Goal: Information Seeking & Learning: Learn about a topic

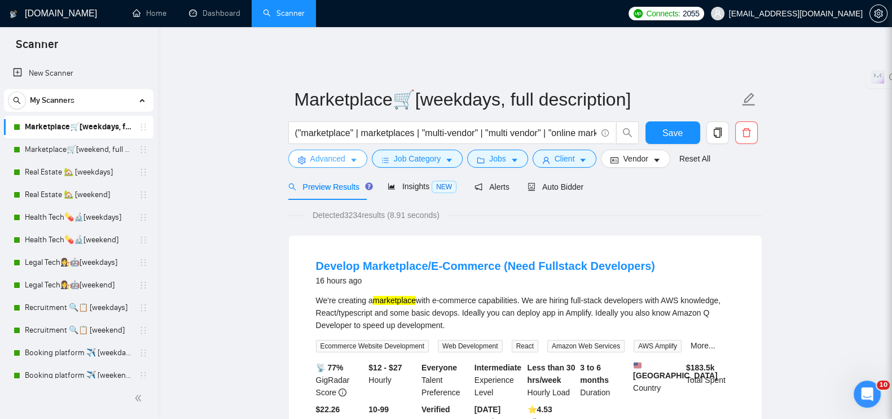
click at [326, 153] on span "Advanced" at bounding box center [327, 158] width 35 height 12
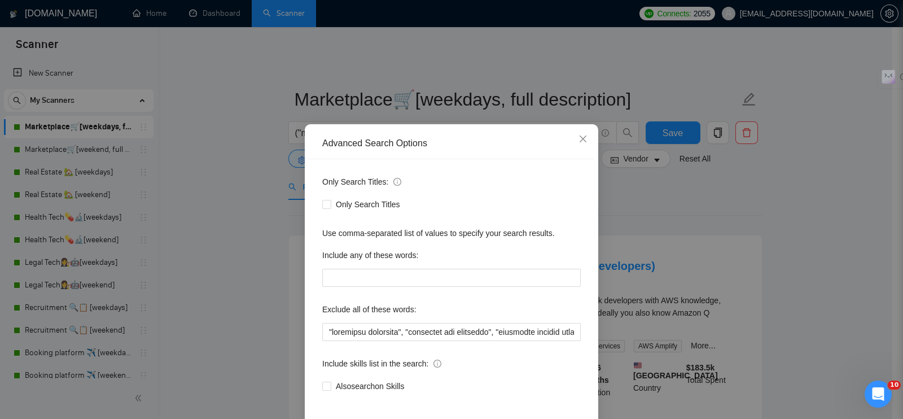
scroll to position [51, 0]
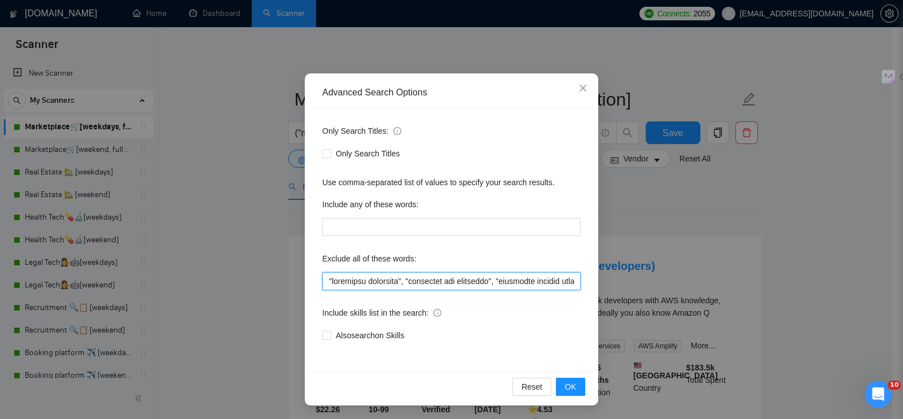
click at [322, 278] on input "text" at bounding box center [451, 281] width 259 height 18
paste input ""Virtual Assistant", "sales management", "video", "homepage video", "animations…"
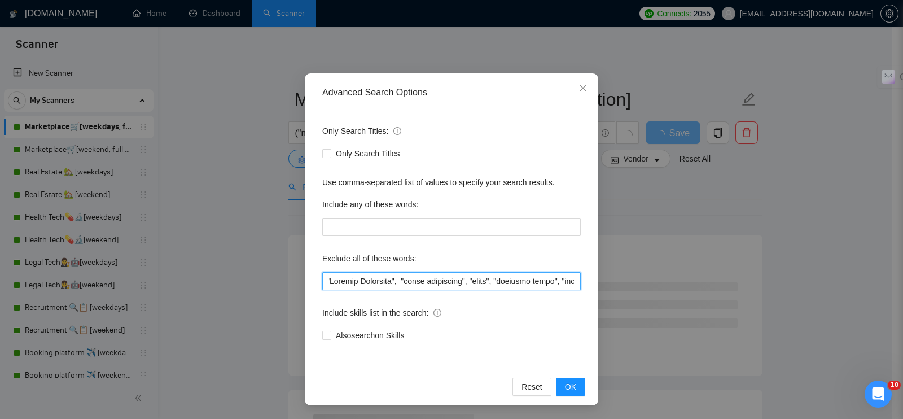
scroll to position [0, 0]
type input ""Virtual Assistant", "sales management", "video", "homepage video", "animations…"
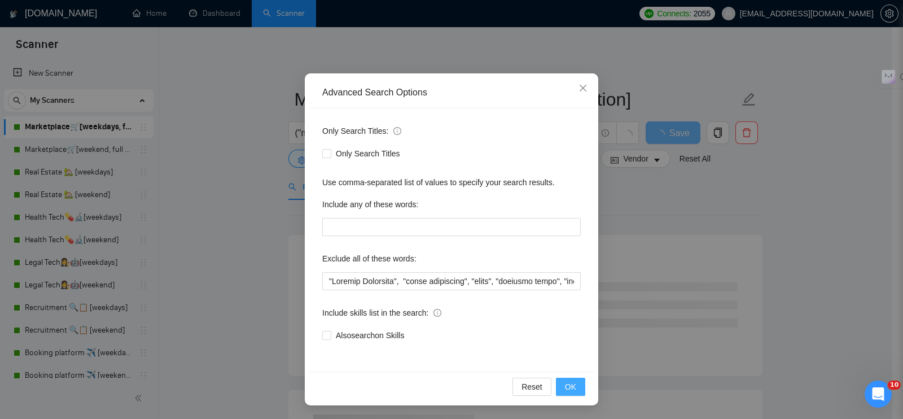
click at [570, 386] on span "OK" at bounding box center [570, 386] width 11 height 12
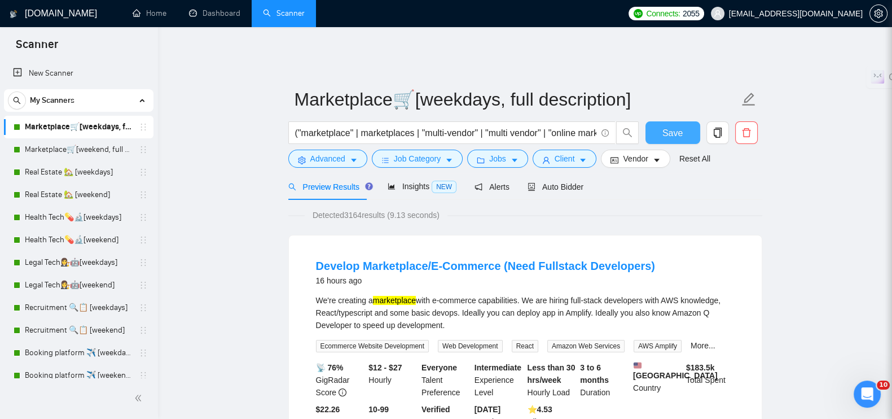
click at [676, 126] on span "Save" at bounding box center [673, 133] width 20 height 14
click at [75, 146] on link "Marketplace🛒[weekend, full description]" at bounding box center [78, 149] width 107 height 23
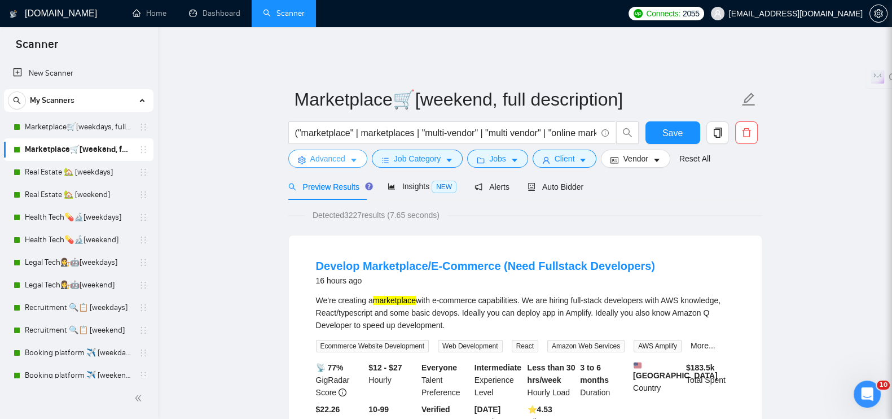
click at [334, 152] on span "Advanced" at bounding box center [327, 158] width 35 height 12
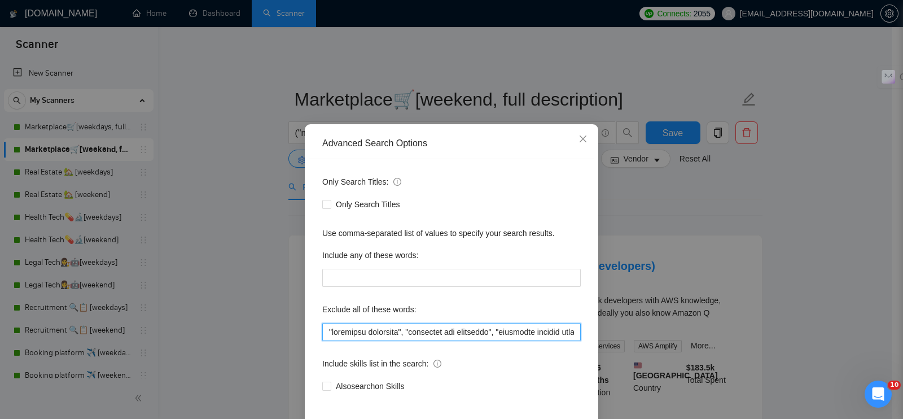
click at [322, 331] on input "text" at bounding box center [451, 332] width 259 height 18
paste input ""Virtual Assistant", "sales management", "video", "homepage video", "animations…"
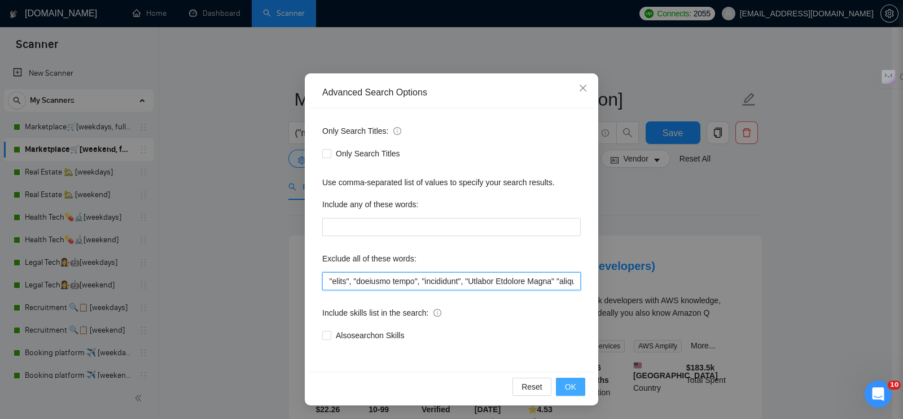
type input ""Virtual Assistant", "sales management", "video", "homepage video", "animations…"
click at [565, 383] on span "OK" at bounding box center [570, 386] width 11 height 12
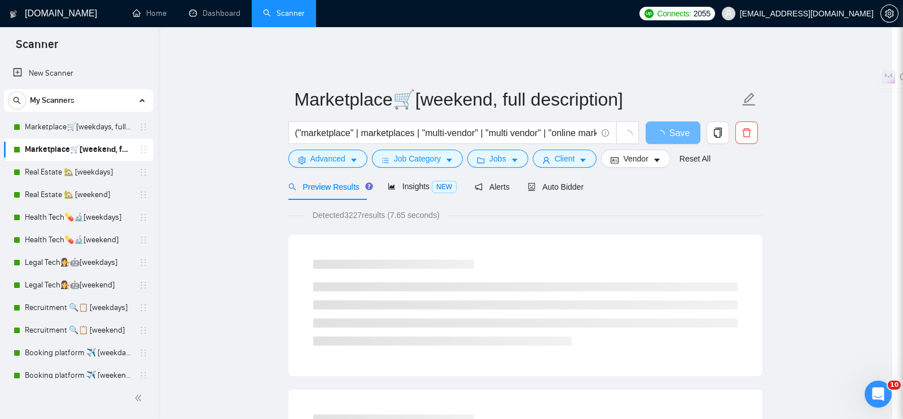
scroll to position [0, 0]
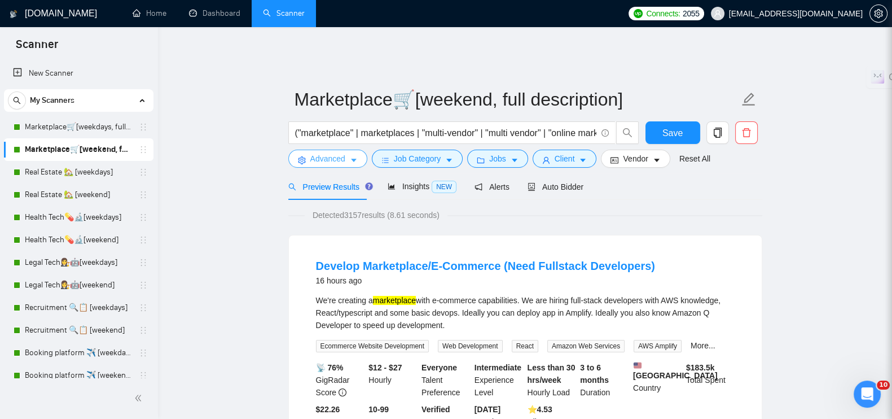
click at [350, 156] on icon "caret-down" at bounding box center [354, 160] width 8 height 8
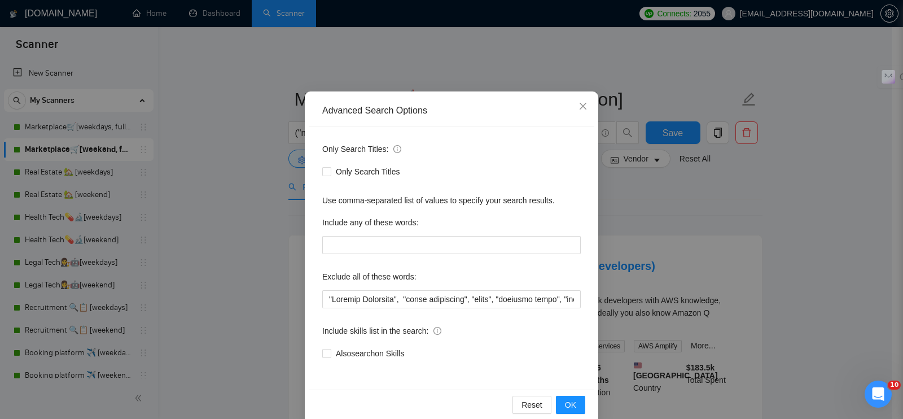
scroll to position [51, 0]
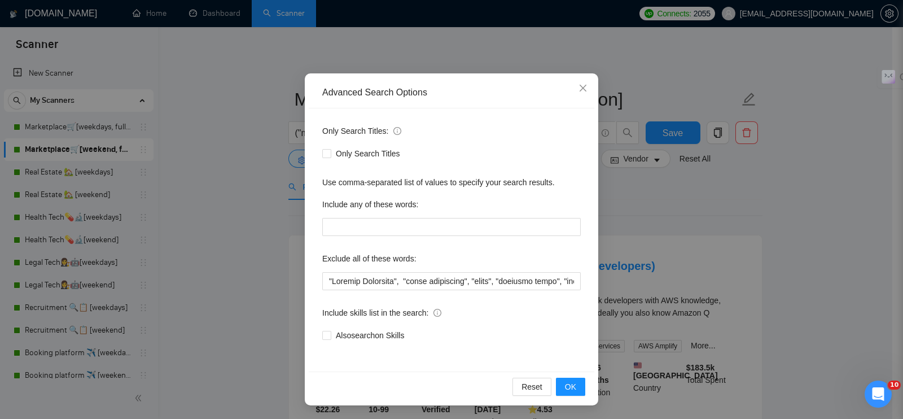
click at [242, 218] on div "Advanced Search Options Only Search Titles: Only Search Titles Use comma-separa…" at bounding box center [451, 209] width 903 height 419
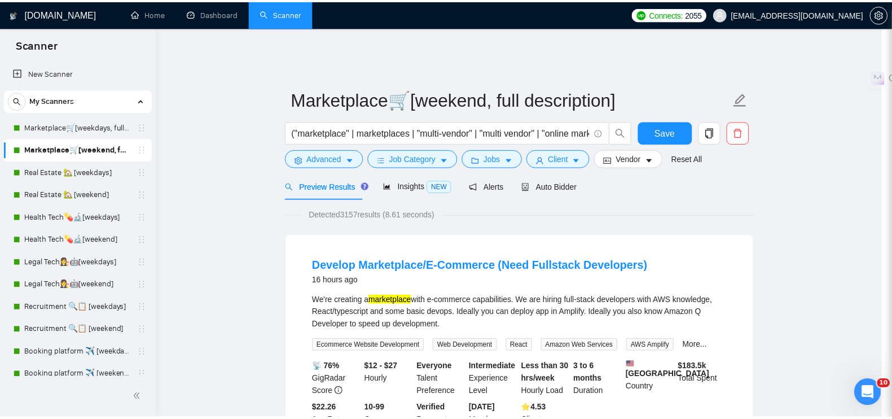
scroll to position [0, 0]
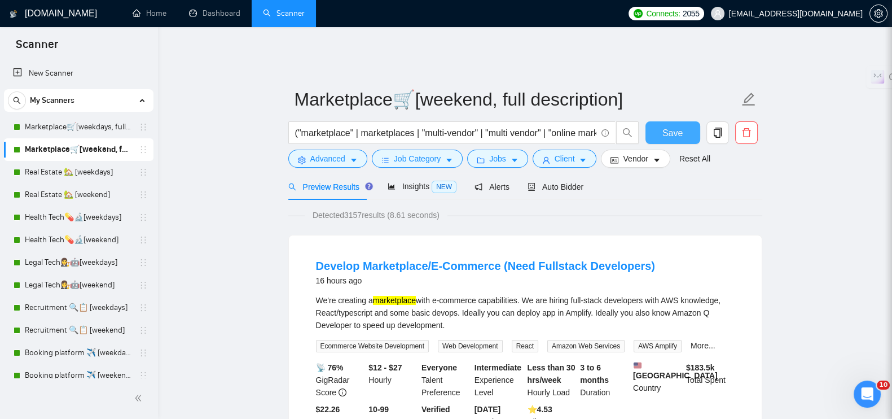
click at [663, 128] on span "Save" at bounding box center [673, 133] width 20 height 14
click at [82, 174] on link "Real Estate 🏡 [weekdays]" at bounding box center [78, 172] width 107 height 23
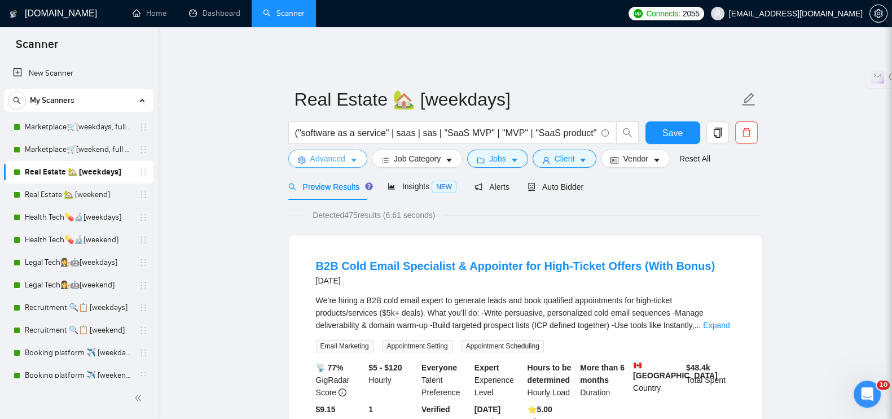
click at [313, 155] on span "Advanced" at bounding box center [327, 158] width 35 height 12
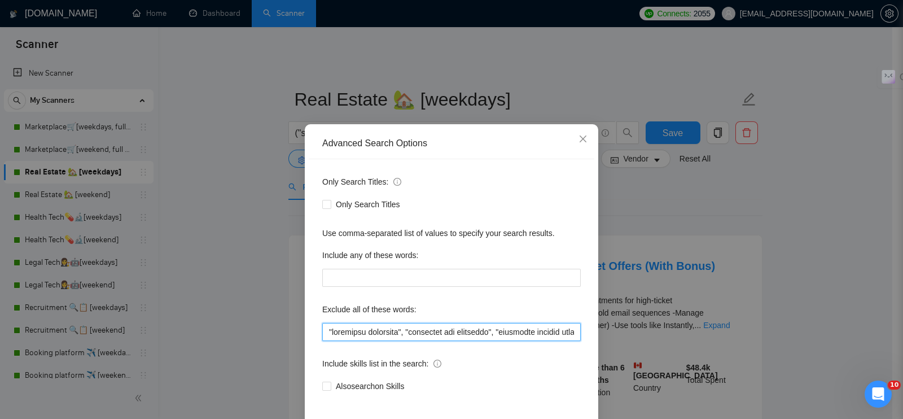
click at [323, 328] on input "text" at bounding box center [451, 332] width 259 height 18
paste input ""Virtual Assistant", "sales management", "video", "homepage video", "animations…"
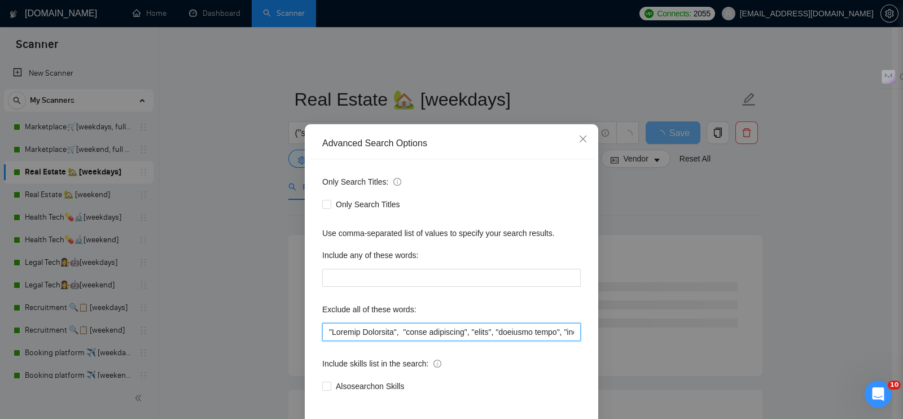
scroll to position [51, 0]
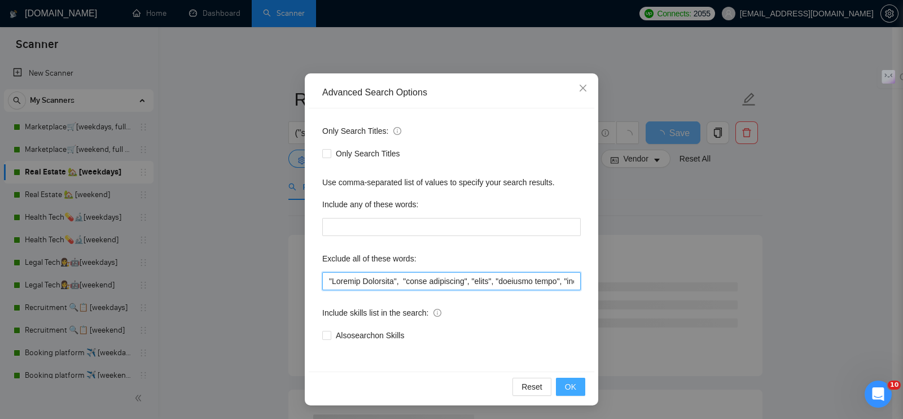
type input ""Virtual Assistant", "sales management", "video", "homepage video", "animations…"
click at [565, 385] on span "OK" at bounding box center [570, 386] width 11 height 12
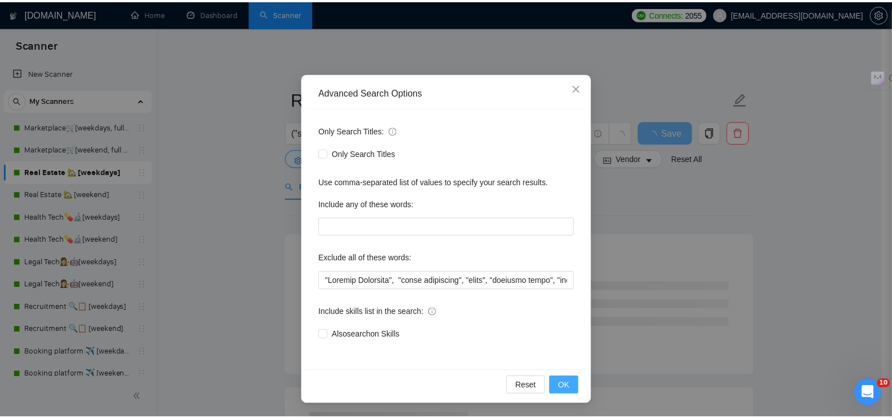
scroll to position [0, 0]
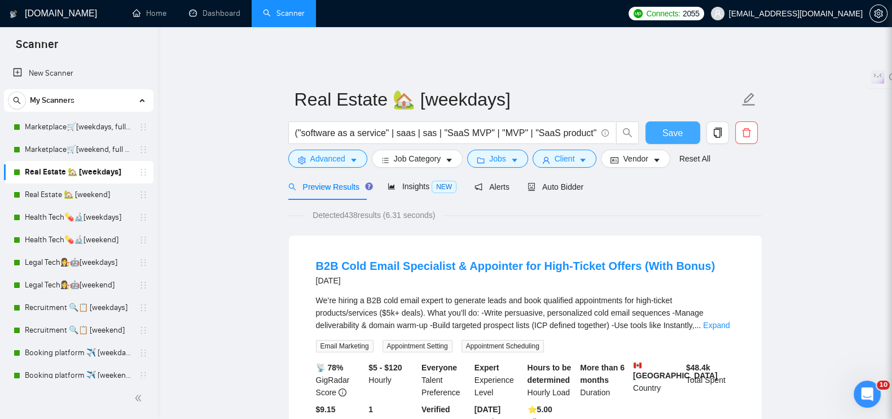
click at [680, 128] on span "Save" at bounding box center [673, 133] width 20 height 14
click at [54, 193] on link "Real Estate 🏡 [weekend]" at bounding box center [78, 194] width 107 height 23
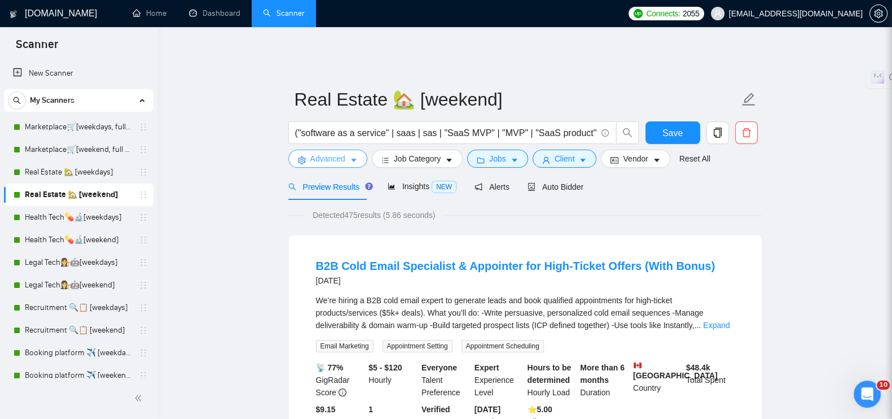
click at [354, 156] on icon "caret-down" at bounding box center [354, 160] width 8 height 8
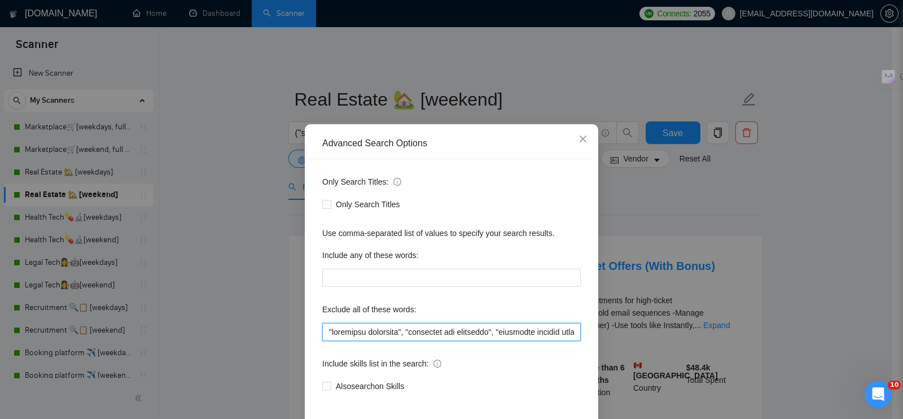
click at [322, 331] on input "text" at bounding box center [451, 332] width 259 height 18
paste input ""Virtual Assistant", "sales management", "video", "homepage video", "animations…"
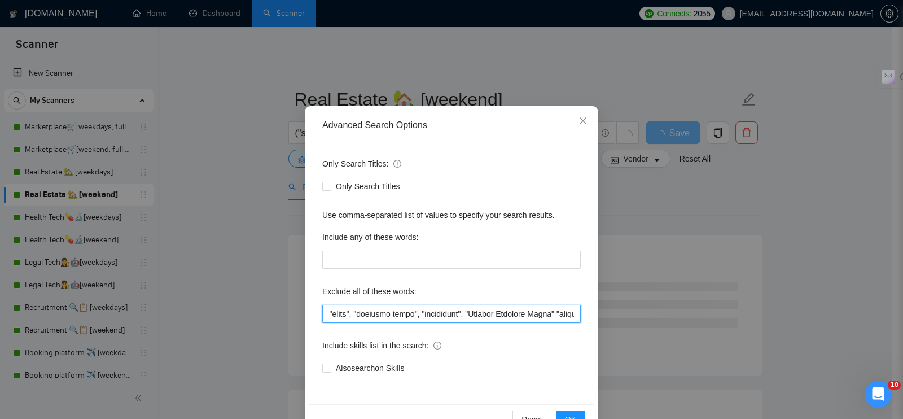
scroll to position [51, 0]
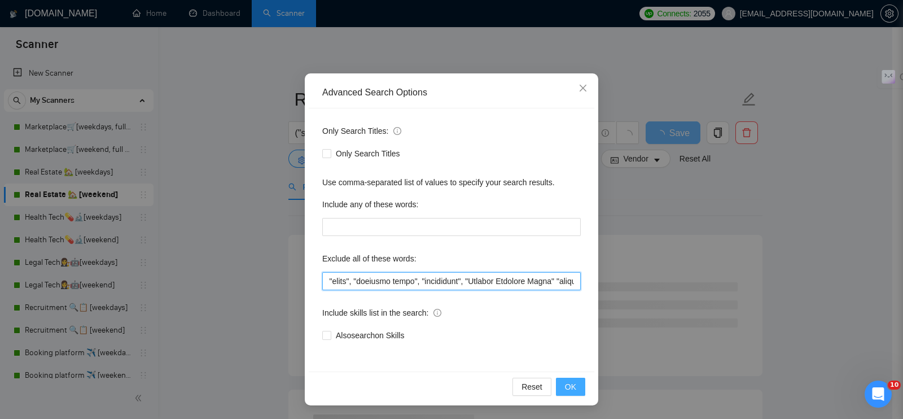
type input ""Virtual Assistant", "sales management", "video", "homepage video", "animations…"
click at [574, 388] on button "OK" at bounding box center [570, 387] width 29 height 18
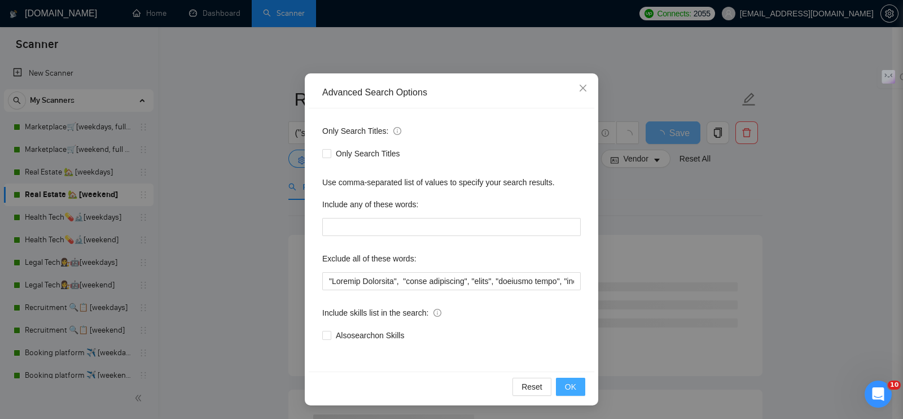
scroll to position [0, 0]
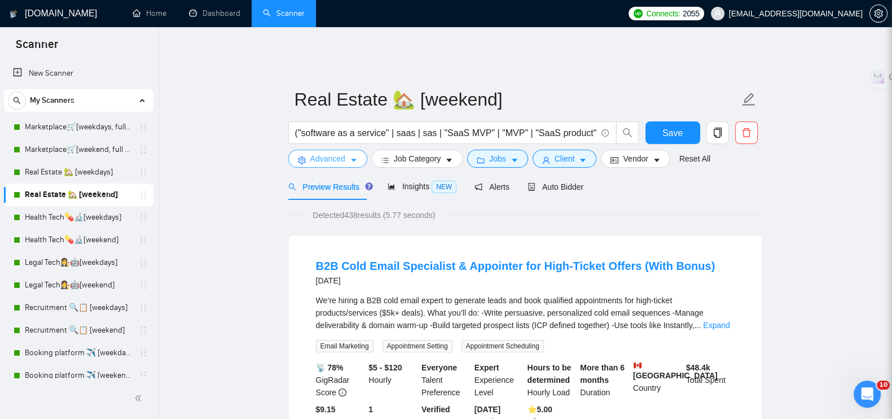
click at [365, 150] on button "Advanced" at bounding box center [327, 159] width 79 height 18
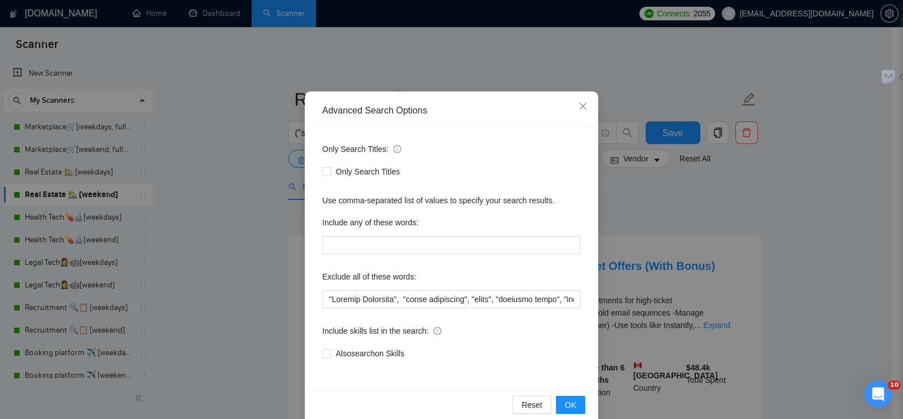
scroll to position [51, 0]
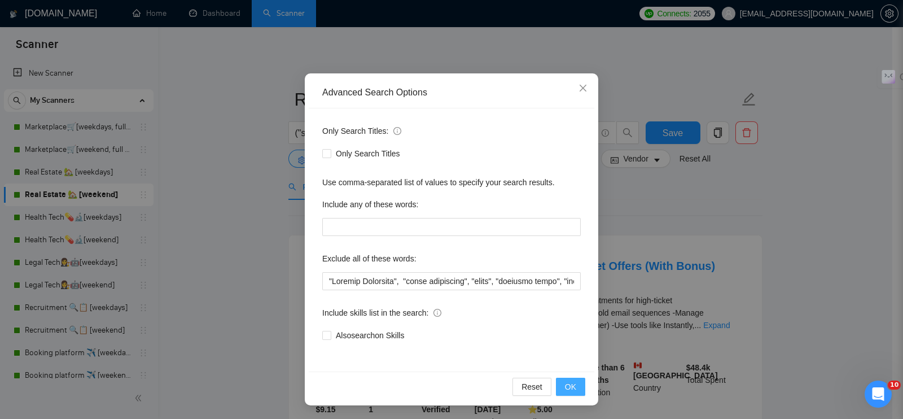
click at [570, 380] on span "OK" at bounding box center [570, 386] width 11 height 12
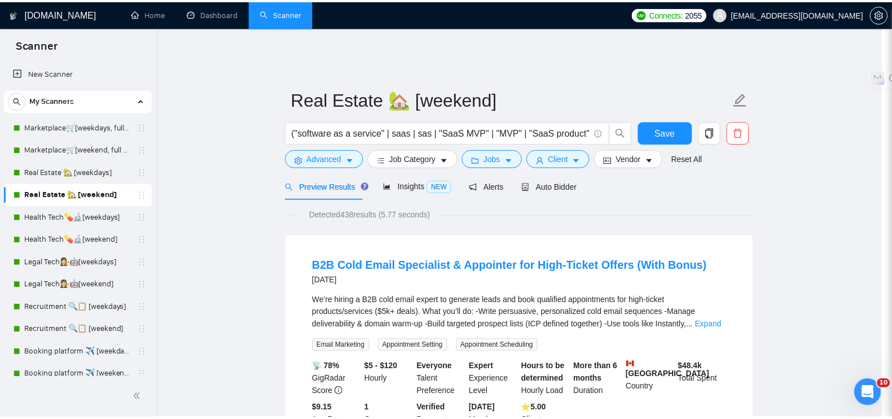
scroll to position [0, 0]
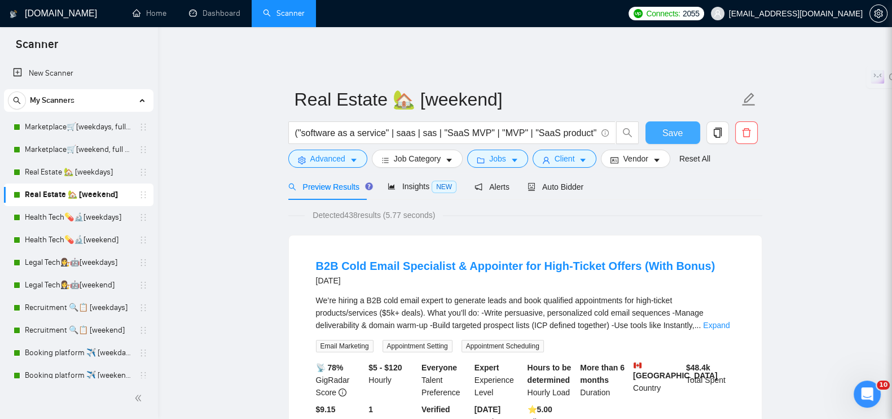
click at [680, 126] on span "Save" at bounding box center [673, 133] width 20 height 14
click at [339, 153] on span "Advanced" at bounding box center [327, 158] width 35 height 12
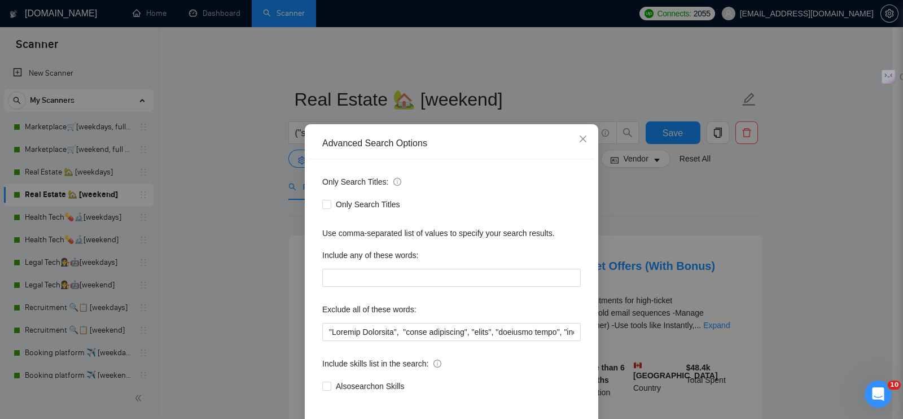
click at [246, 205] on div "Advanced Search Options Only Search Titles: Only Search Titles Use comma-separa…" at bounding box center [451, 209] width 903 height 419
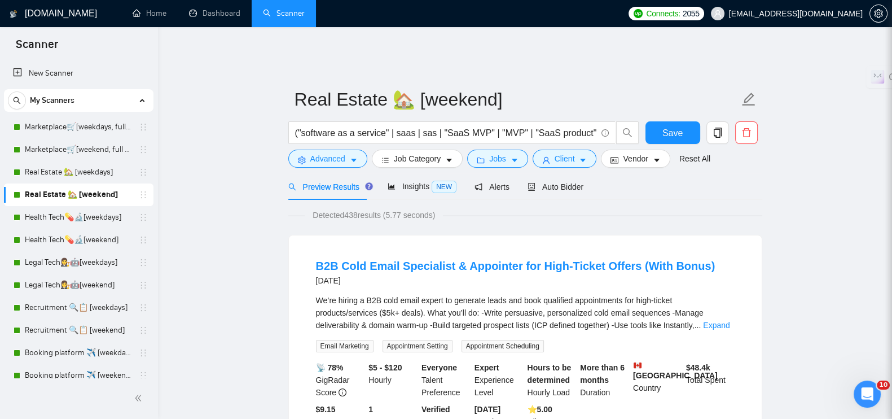
click at [28, 214] on link "Health Tech💊🔬[weekdays]" at bounding box center [78, 217] width 107 height 23
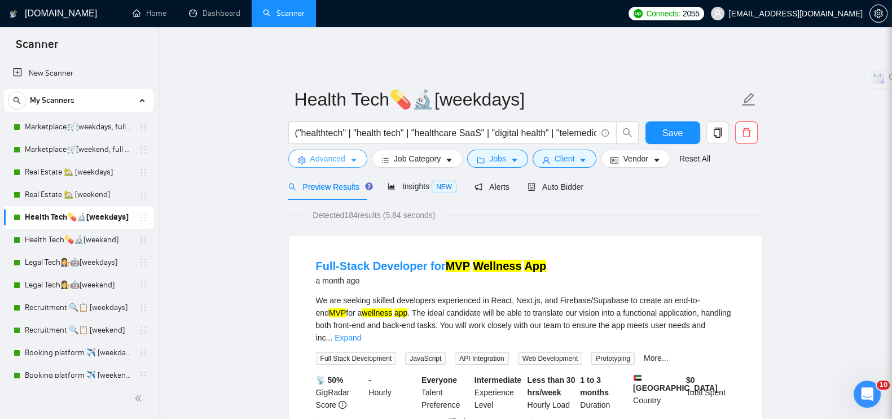
click at [319, 152] on span "Advanced" at bounding box center [327, 158] width 35 height 12
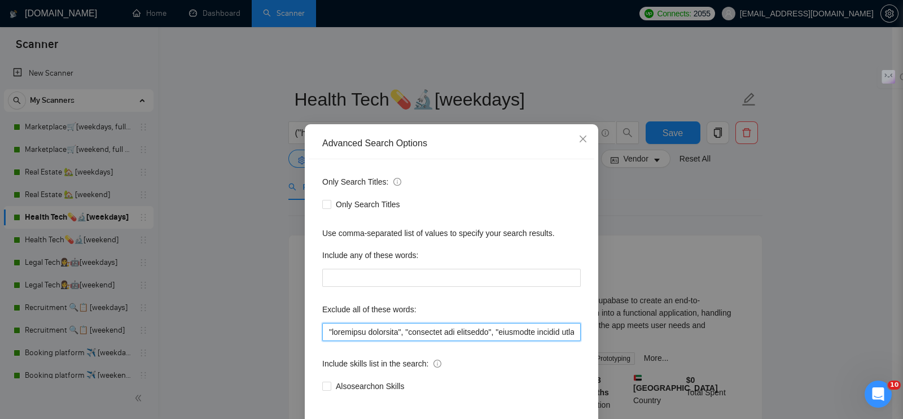
click at [323, 329] on input "text" at bounding box center [451, 332] width 259 height 18
paste input ""Virtual Assistant", "sales management", "video", "homepage video", "animations…"
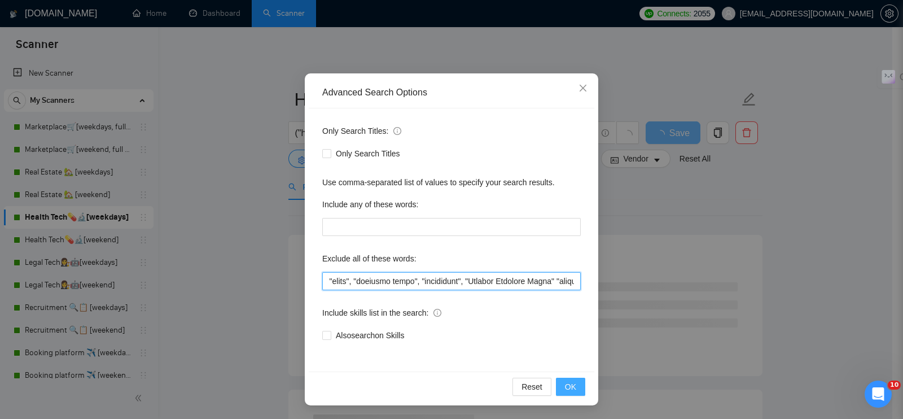
type input ""Virtual Assistant", "sales management", "video", "homepage video", "animations…"
click at [570, 392] on span "OK" at bounding box center [570, 386] width 11 height 12
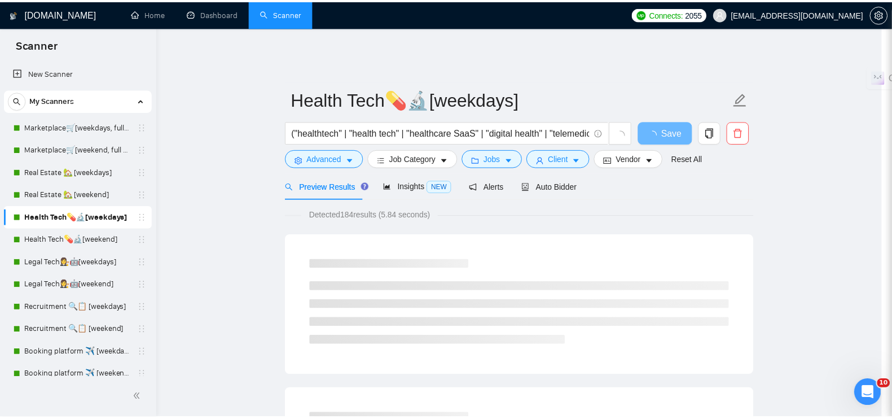
scroll to position [0, 0]
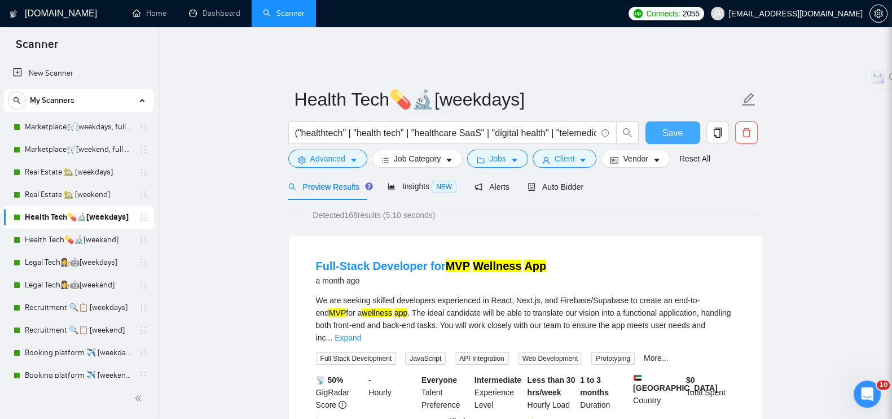
click at [670, 126] on span "Save" at bounding box center [673, 133] width 20 height 14
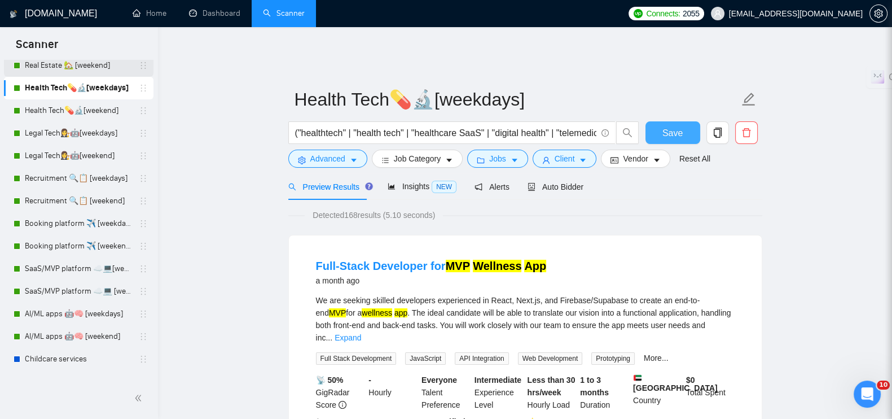
scroll to position [141, 0]
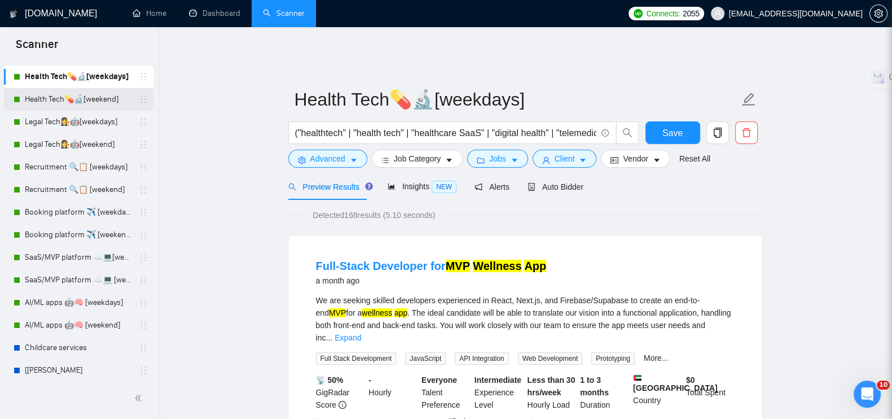
click at [81, 101] on link "Health Tech💊🔬[weekend]" at bounding box center [78, 99] width 107 height 23
click at [328, 156] on span "Advanced" at bounding box center [327, 158] width 35 height 12
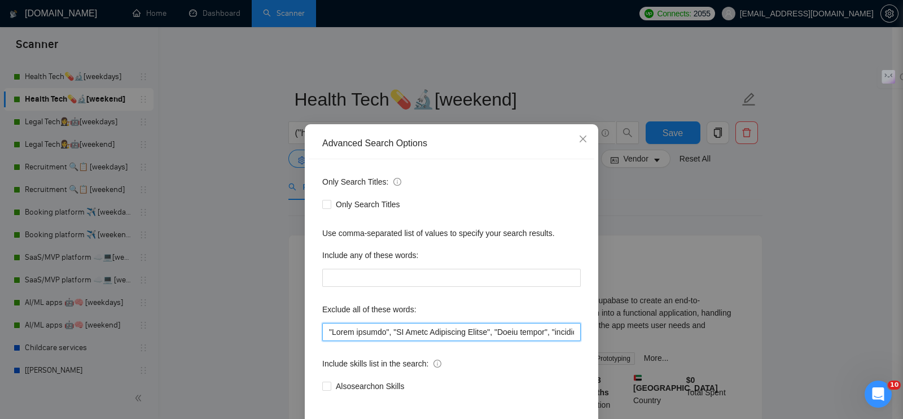
click at [323, 329] on input "text" at bounding box center [451, 332] width 259 height 18
paste input ""Virtual Assistant", "sales management", "video", "homepage video", "animations…"
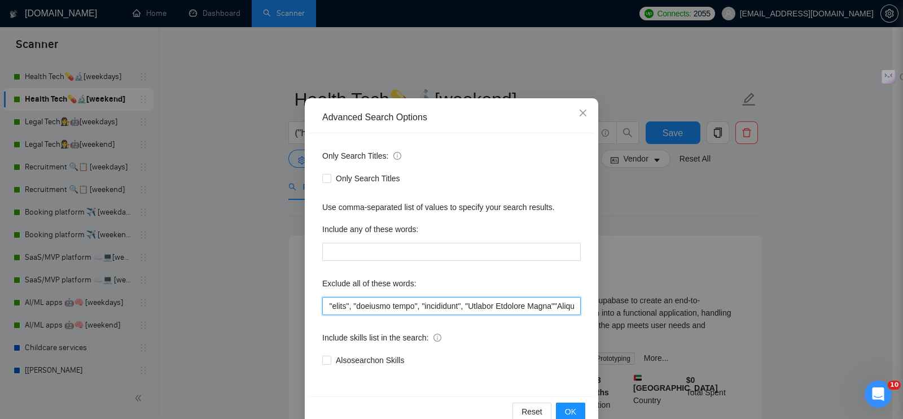
scroll to position [51, 0]
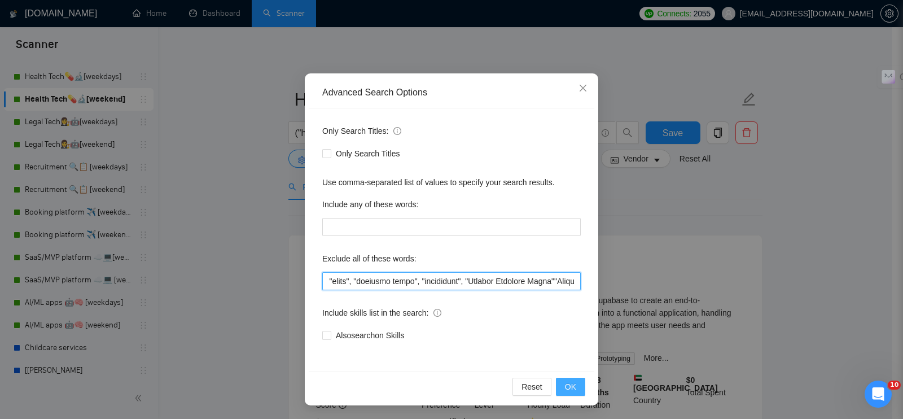
type input ""Virtual Assistant", "sales management", "video", "homepage video", "animations…"
click at [565, 384] on span "OK" at bounding box center [570, 386] width 11 height 12
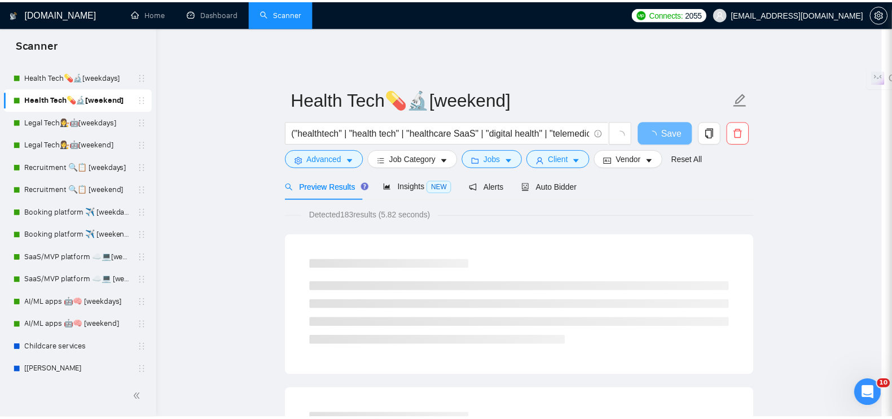
scroll to position [0, 0]
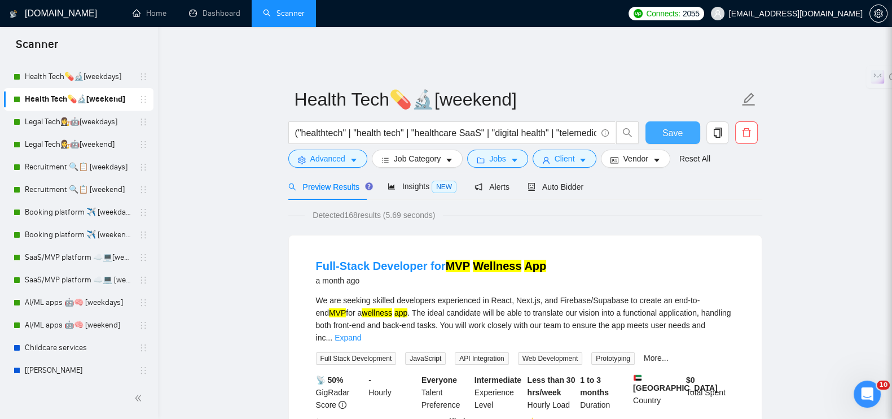
click at [664, 132] on span "Save" at bounding box center [673, 133] width 20 height 14
click at [45, 114] on link "Legal Tech👩‍⚖️🤖[weekdays]" at bounding box center [78, 122] width 107 height 23
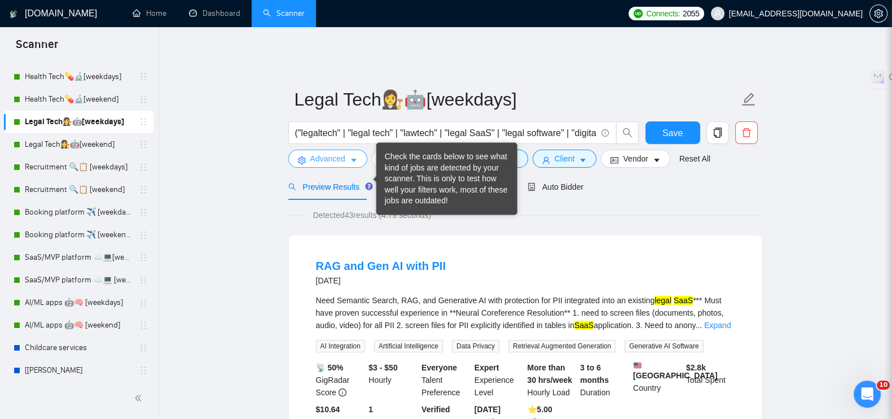
click at [340, 154] on span "Advanced" at bounding box center [327, 158] width 35 height 12
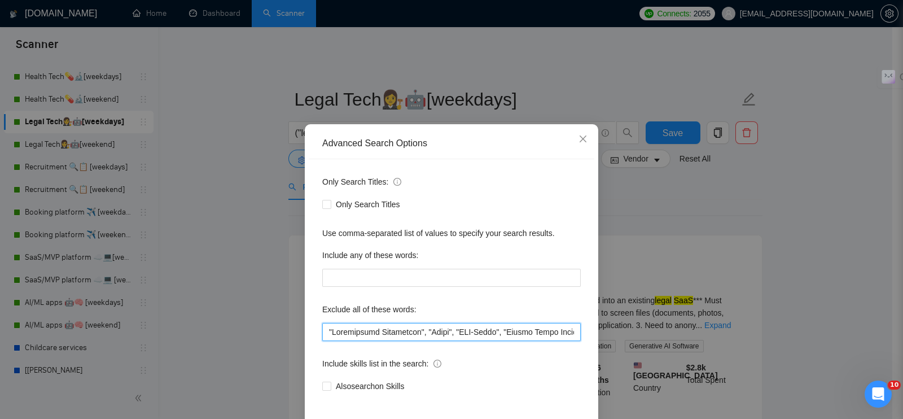
click at [322, 328] on input "text" at bounding box center [451, 332] width 259 height 18
paste input ""Virtual Assistant", "sales management", "video", "homepage video", "animations…"
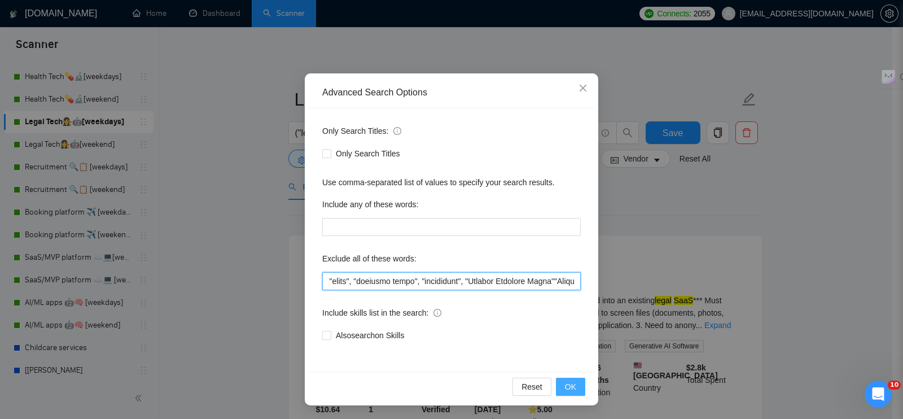
type input ""Loremip Dolorsita", "conse adipiscing", "elits", "doeiusmo tempo", "incididunt…"
click at [559, 390] on button "OK" at bounding box center [570, 387] width 29 height 18
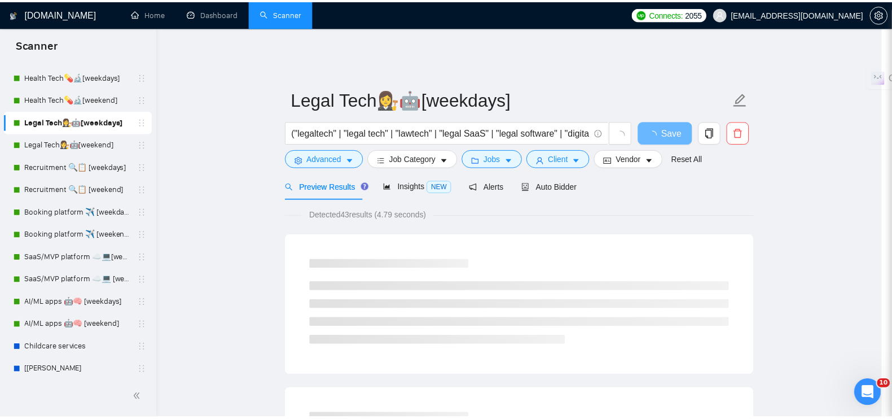
scroll to position [0, 0]
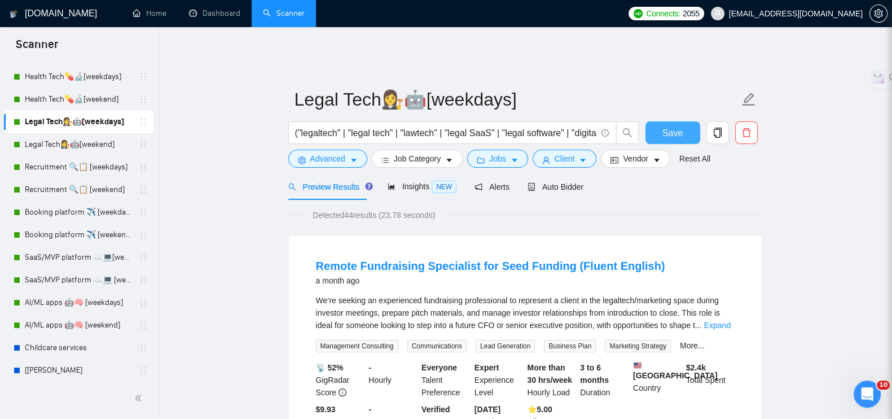
click at [687, 121] on button "Save" at bounding box center [673, 132] width 55 height 23
click at [48, 135] on link "Legal Tech👩‍⚖️🤖[weekend]" at bounding box center [78, 144] width 107 height 23
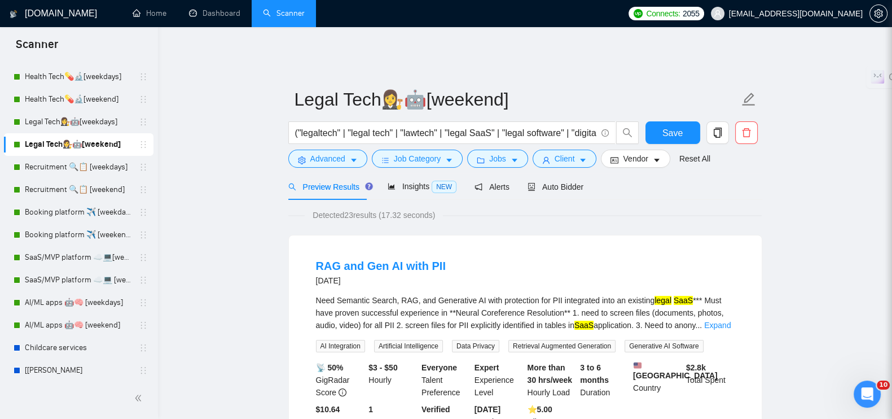
click at [330, 162] on form "Legal Tech👩‍⚖️🤖[weekend] ("legaltech" | "legal tech" | "lawtech" | "legal SaaS"…" at bounding box center [525, 127] width 474 height 92
click at [332, 160] on form "Legal Tech👩‍⚖️🤖[weekend] ("legaltech" | "legal tech" | "lawtech" | "legal SaaS"…" at bounding box center [525, 127] width 474 height 92
click at [336, 155] on span "Advanced" at bounding box center [327, 158] width 35 height 12
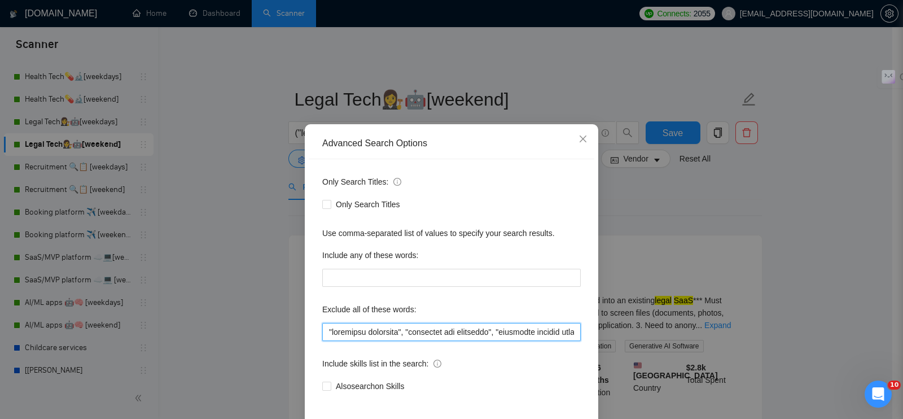
click at [323, 327] on input "text" at bounding box center [451, 332] width 259 height 18
paste input ""Virtual Assistant", "sales management", "video", "homepage video", "animations…"
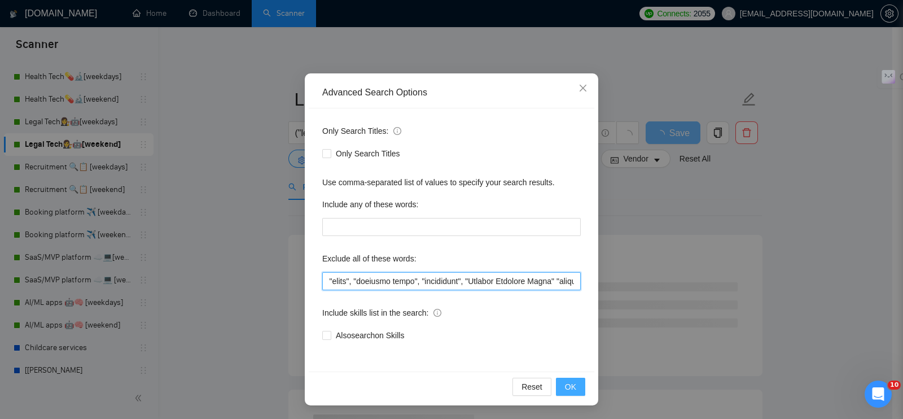
type input ""Loremip Dolorsita", "conse adipiscing", "elits", "doeiusmo tempo", "incididunt…"
click at [571, 390] on button "OK" at bounding box center [570, 387] width 29 height 18
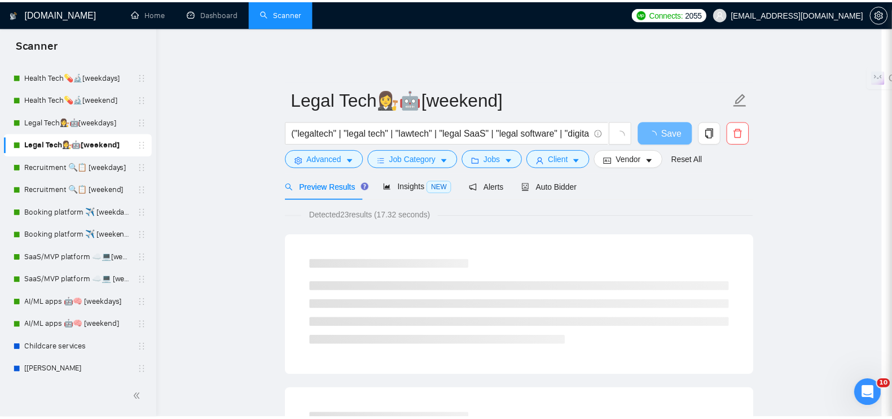
scroll to position [0, 0]
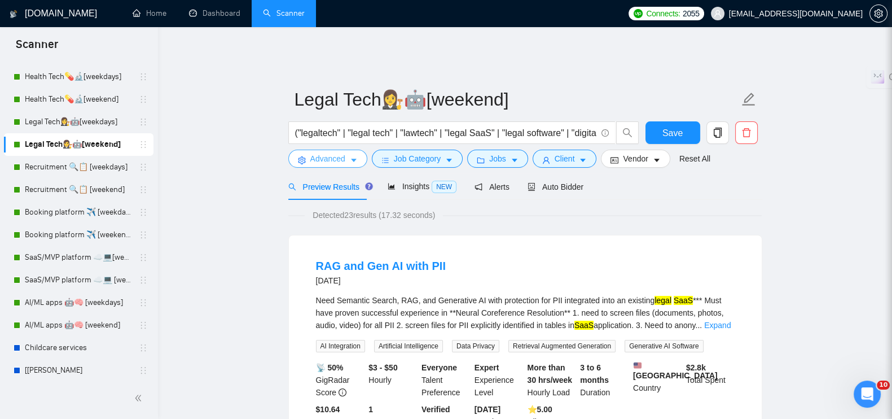
click at [343, 152] on span "Advanced" at bounding box center [327, 158] width 35 height 12
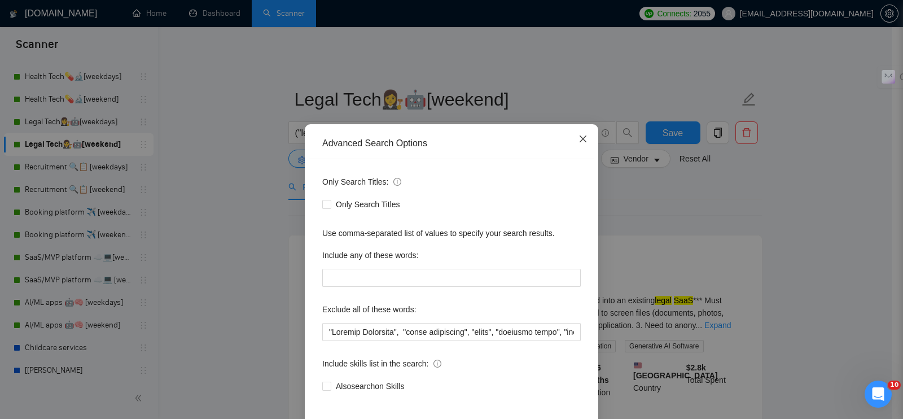
click at [579, 139] on icon "close" at bounding box center [583, 138] width 9 height 9
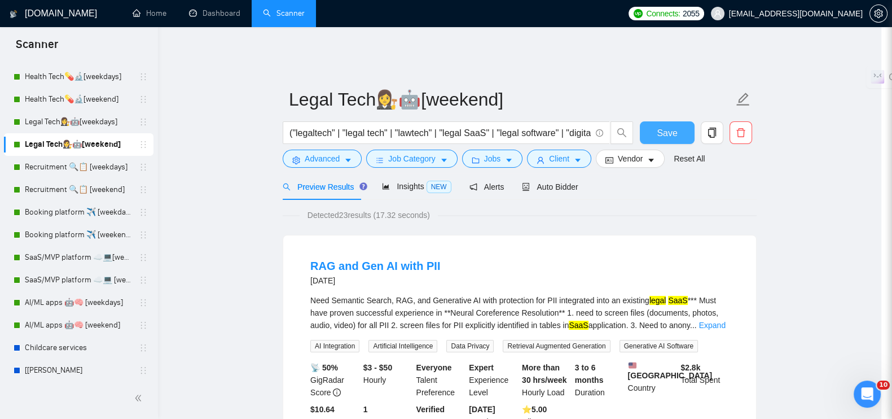
click at [676, 128] on span "Save" at bounding box center [667, 133] width 20 height 14
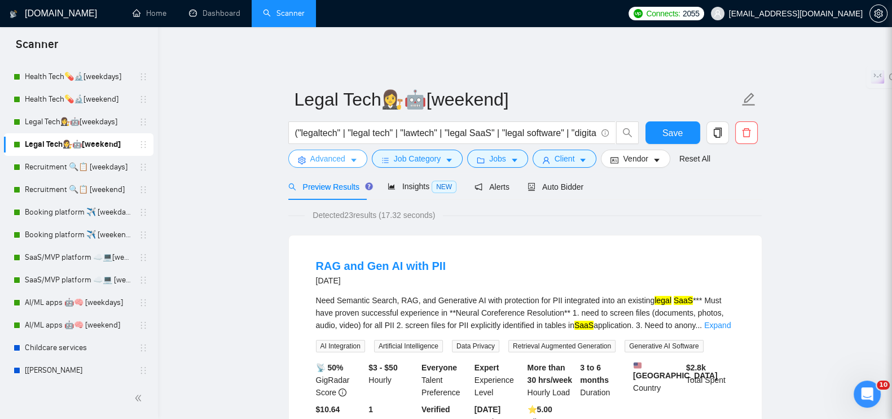
click at [347, 152] on button "Advanced" at bounding box center [327, 159] width 79 height 18
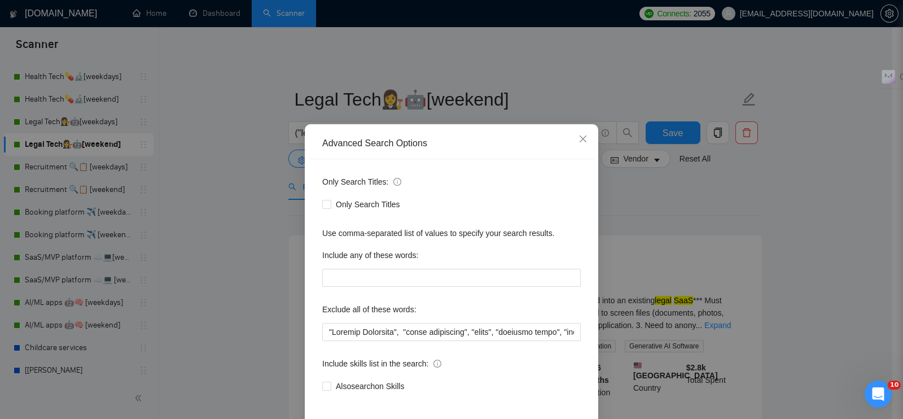
click at [76, 166] on div "Advanced Search Options Only Search Titles: Only Search Titles Use comma-separa…" at bounding box center [451, 209] width 903 height 419
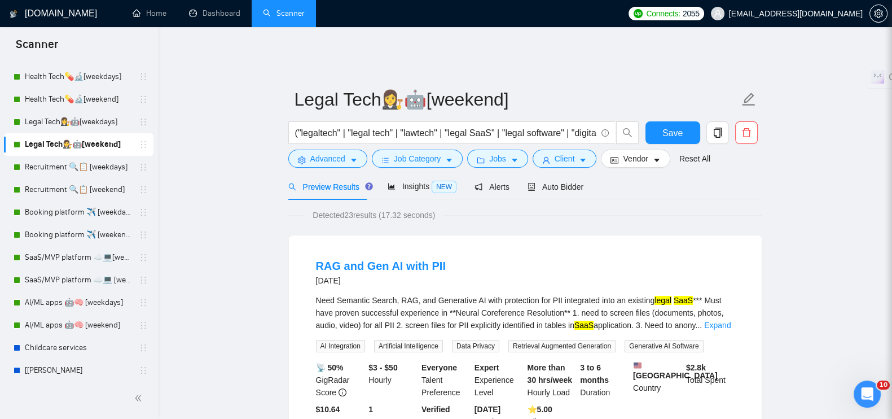
click at [76, 166] on link "Recruitment 🔍📋 [weekdays]" at bounding box center [78, 167] width 107 height 23
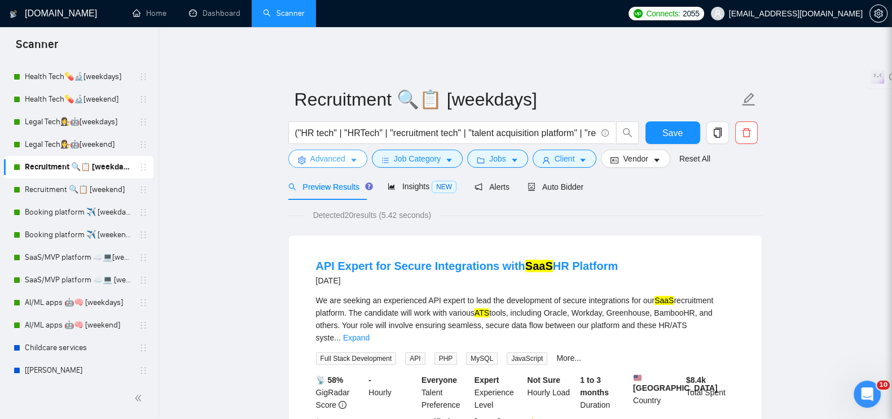
click at [346, 151] on button "Advanced" at bounding box center [327, 159] width 79 height 18
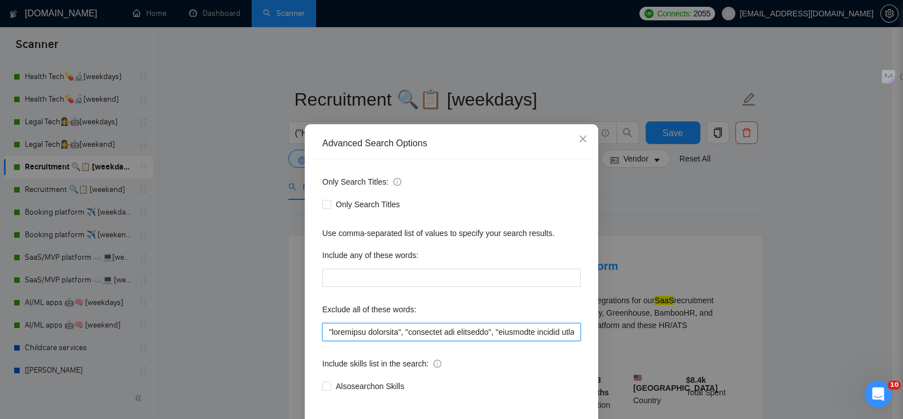
click at [322, 324] on input "text" at bounding box center [451, 332] width 259 height 18
paste input ""Virtual Assistant", "sales management", "video", "homepage video", "animations…"
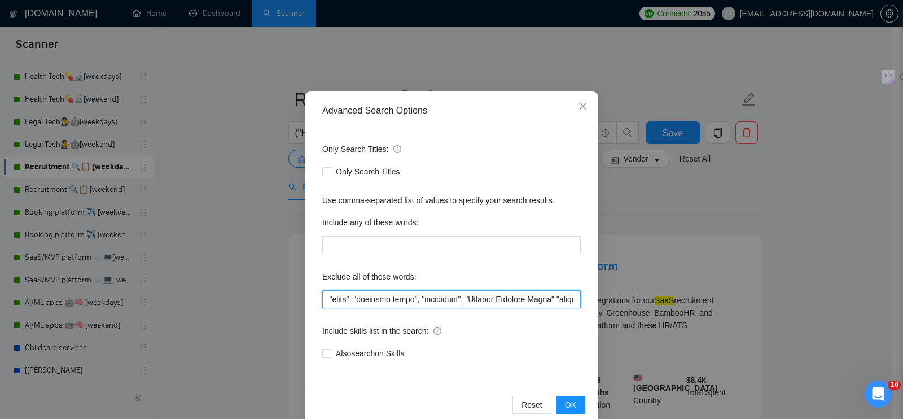
scroll to position [51, 0]
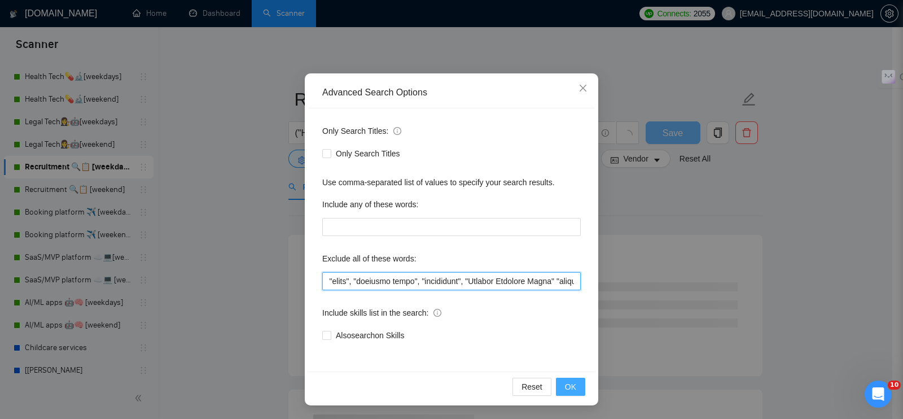
type input ""Loremip Dolorsita", "conse adipiscing", "elits", "doeiusmo tempo", "incididunt…"
click at [568, 391] on span "OK" at bounding box center [570, 386] width 11 height 12
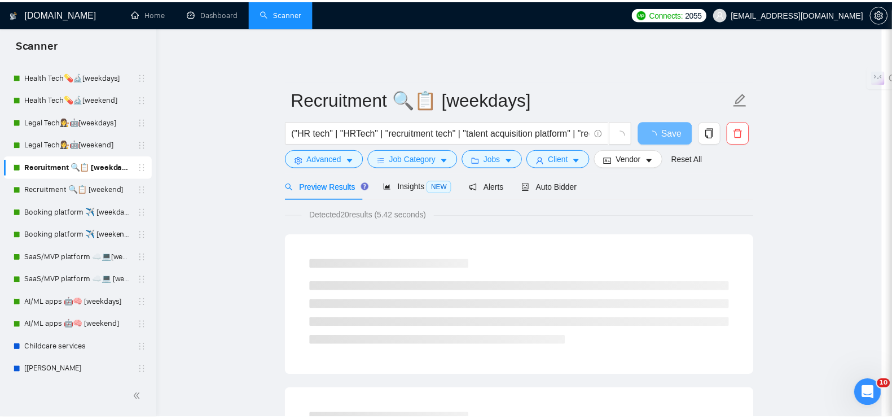
scroll to position [0, 0]
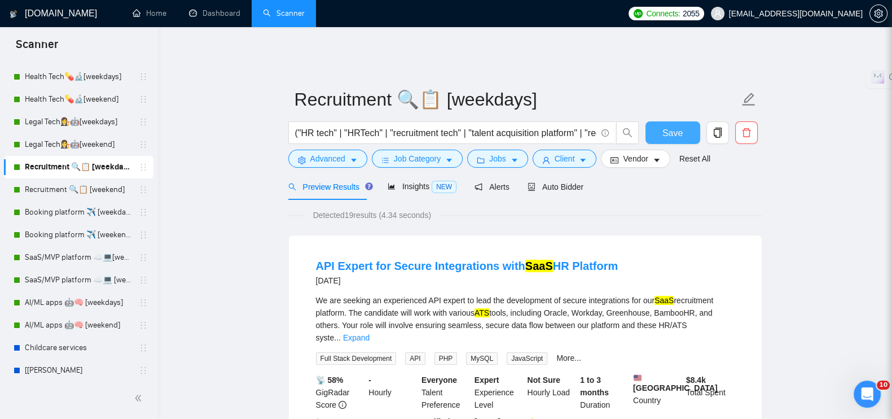
click at [682, 121] on button "Save" at bounding box center [673, 132] width 55 height 23
click at [73, 186] on link "Recruitment 🔍📋 [weekend]" at bounding box center [78, 189] width 107 height 23
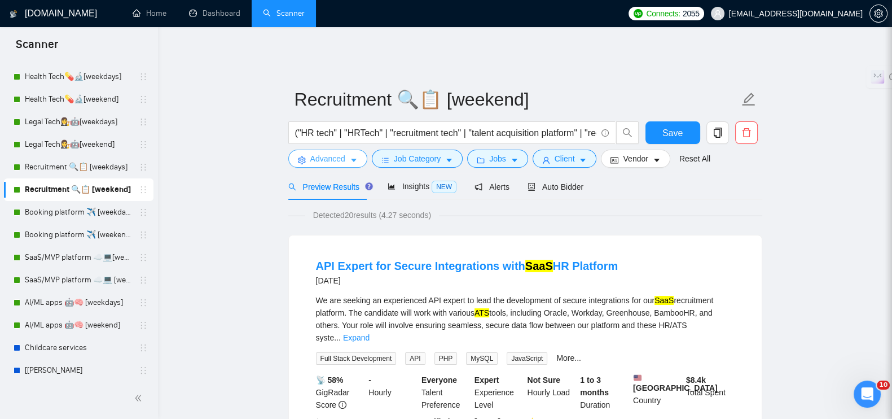
click at [336, 157] on button "Advanced" at bounding box center [327, 159] width 79 height 18
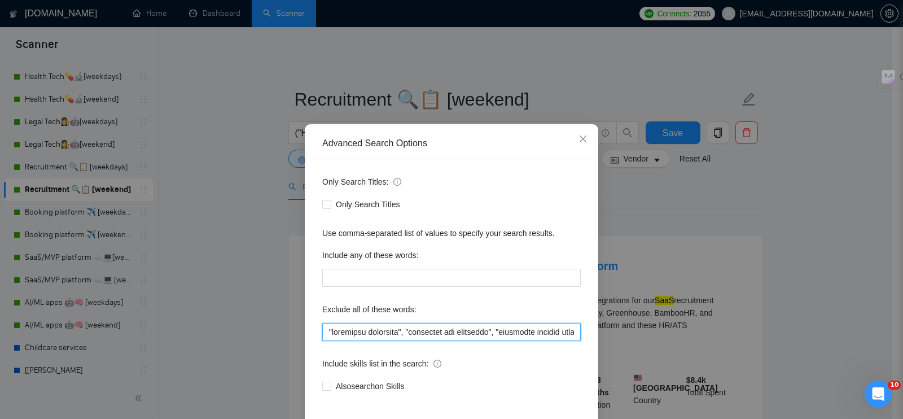
click at [322, 326] on input "text" at bounding box center [451, 332] width 259 height 18
paste input ""Virtual Assistant", "sales management", "video", "homepage video", "animations…"
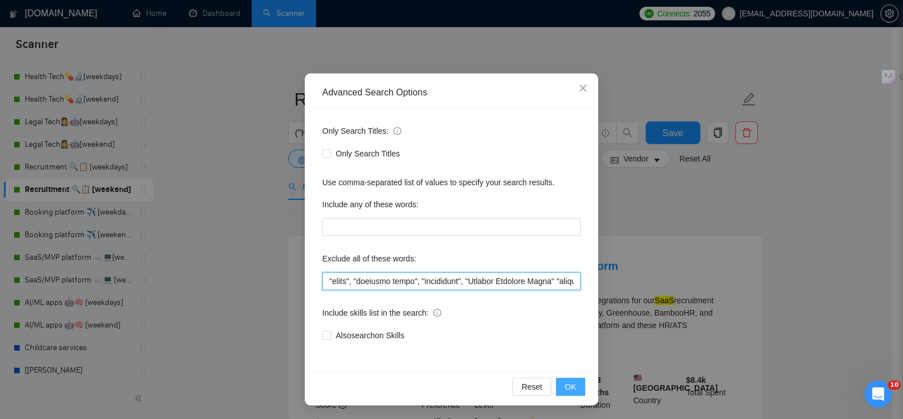
type input ""Loremip Dolorsita", "conse adipiscing", "elits", "doeiusmo tempo", "incididunt…"
click at [570, 388] on span "OK" at bounding box center [570, 386] width 11 height 12
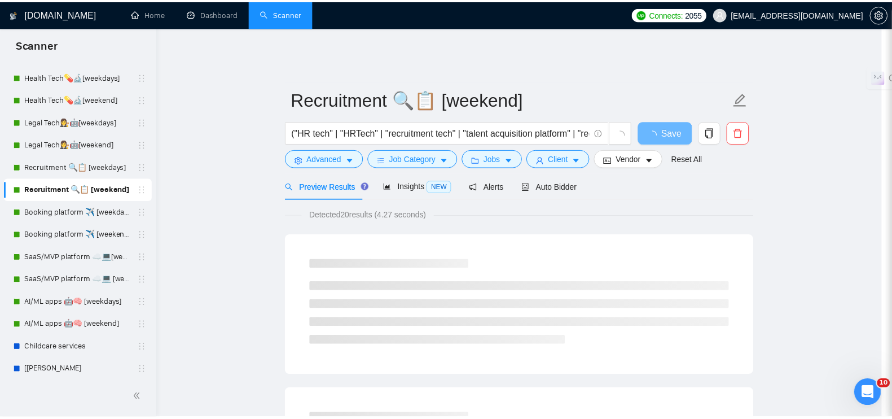
scroll to position [0, 0]
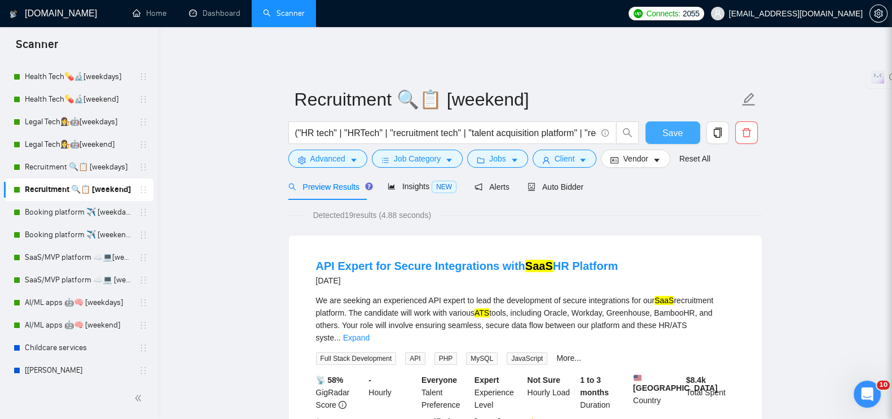
click at [681, 126] on span "Save" at bounding box center [673, 133] width 20 height 14
click at [56, 205] on link "Booking platform ✈️ [weekdays]" at bounding box center [78, 212] width 107 height 23
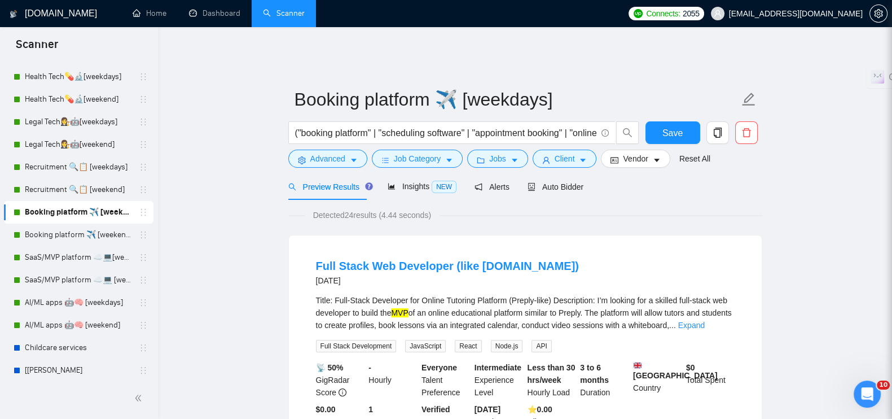
click at [327, 161] on form "Booking platform ✈️ [weekdays] ("booking platform" | "scheduling software" | "a…" at bounding box center [525, 127] width 474 height 92
click at [327, 152] on span "Advanced" at bounding box center [327, 158] width 35 height 12
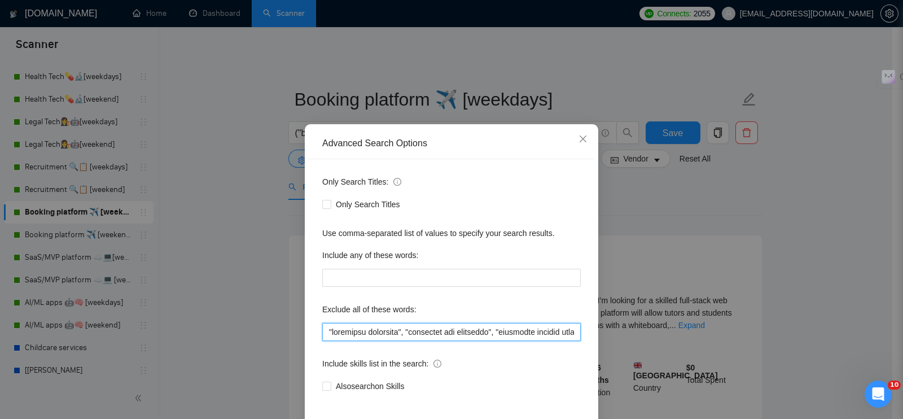
click at [322, 328] on input "text" at bounding box center [451, 332] width 259 height 18
paste input ""Virtual Assistant", "sales management", "video", "homepage video", "animations…"
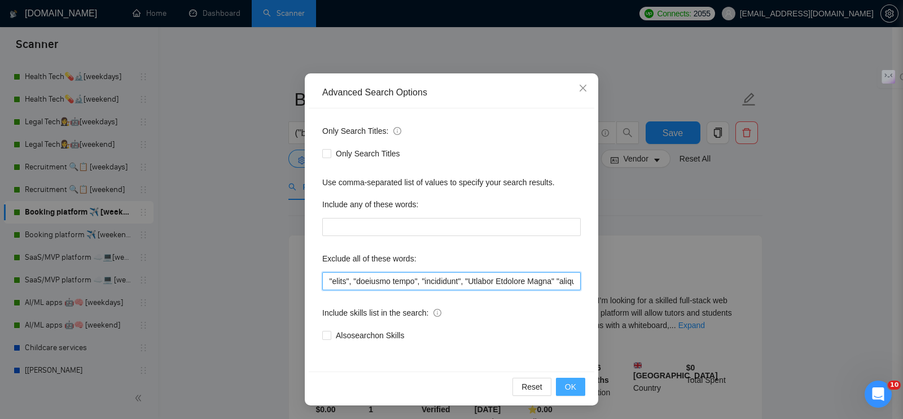
type input ""Loremip Dolorsita", "conse adipiscing", "elits", "doeiusmo tempo", "incididunt…"
click at [565, 385] on span "OK" at bounding box center [570, 386] width 11 height 12
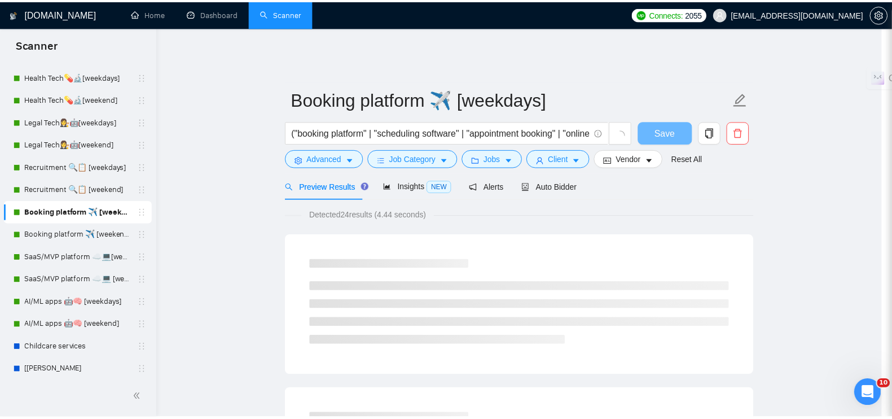
scroll to position [0, 0]
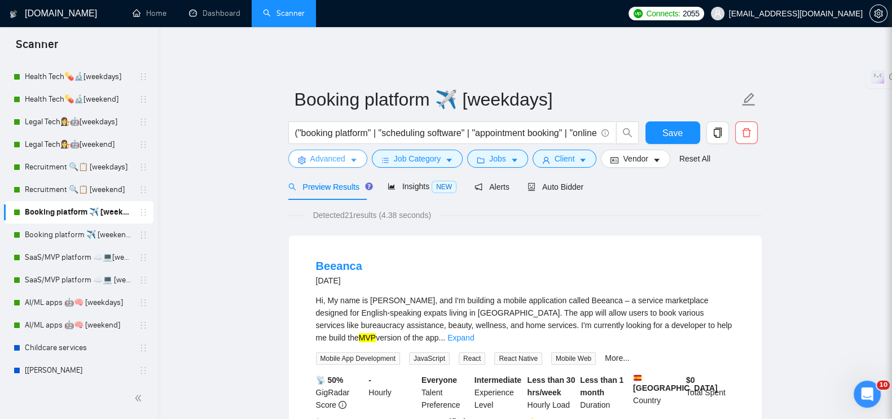
click at [322, 152] on span "Advanced" at bounding box center [327, 158] width 35 height 12
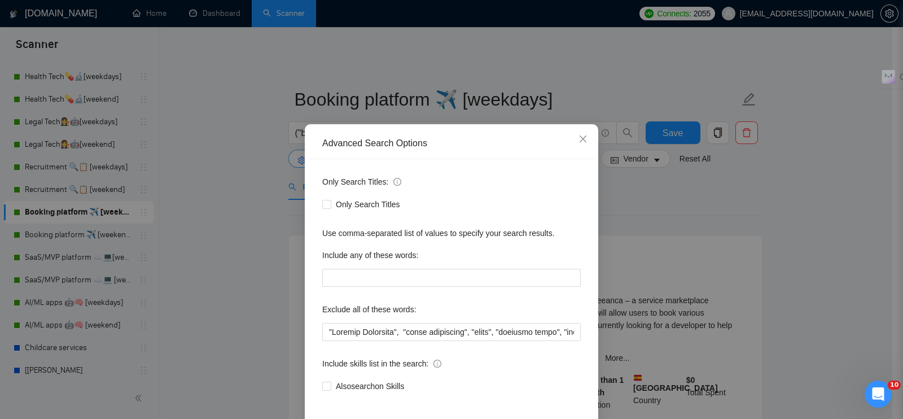
click at [322, 151] on div "Advanced Search Options" at bounding box center [452, 143] width 286 height 31
click at [677, 125] on div "Advanced Search Options Only Search Titles: Only Search Titles Use comma-separa…" at bounding box center [451, 209] width 903 height 419
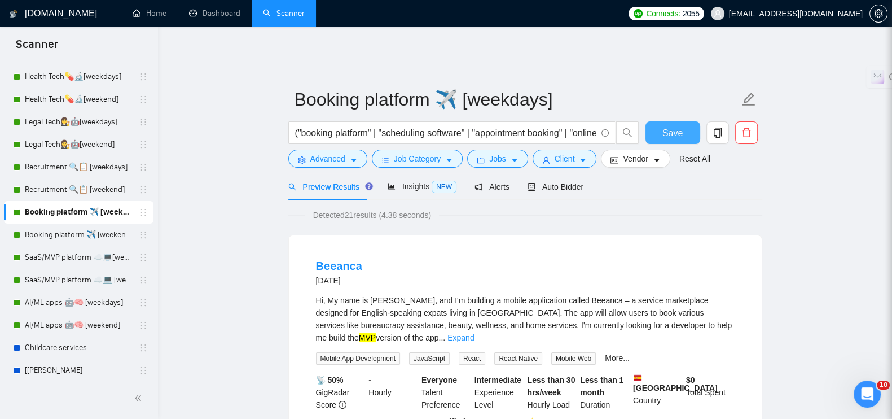
click at [677, 126] on span "Save" at bounding box center [673, 133] width 20 height 14
click at [56, 233] on link "Booking platform ✈️ [weekend]" at bounding box center [78, 235] width 107 height 23
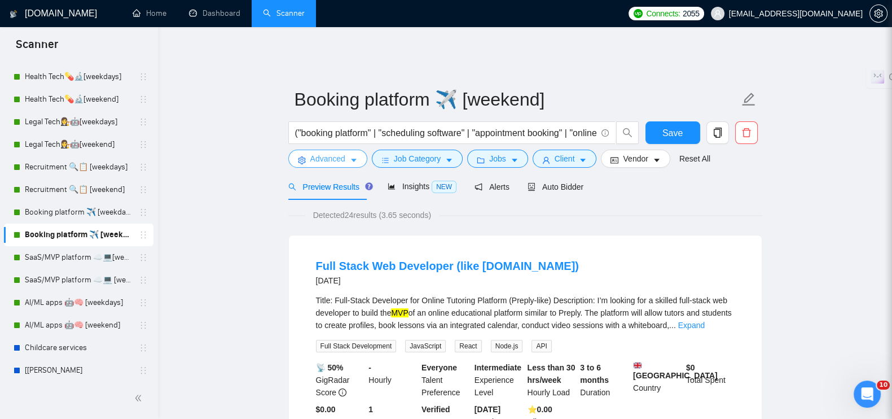
click at [326, 152] on span "Advanced" at bounding box center [327, 158] width 35 height 12
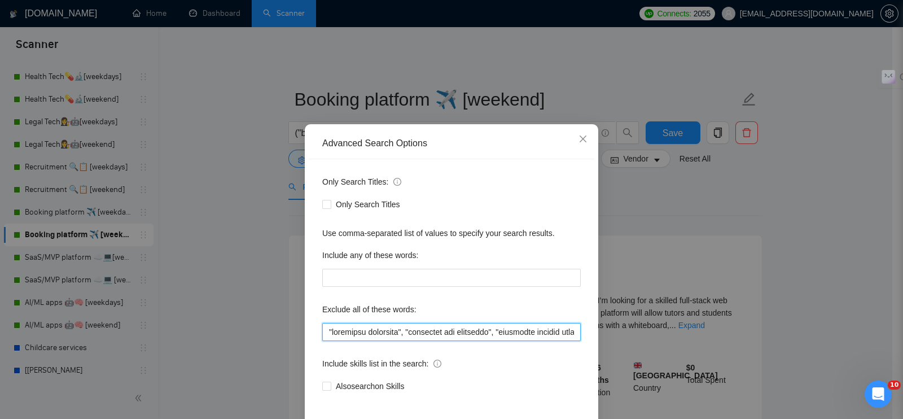
click at [323, 328] on input "text" at bounding box center [451, 332] width 259 height 18
paste input ""Virtual Assistant", "sales management", "video", "homepage video", "animations…"
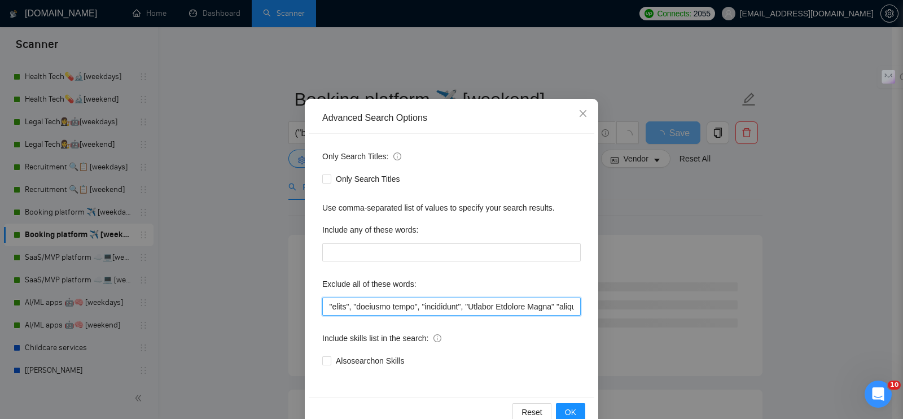
scroll to position [51, 0]
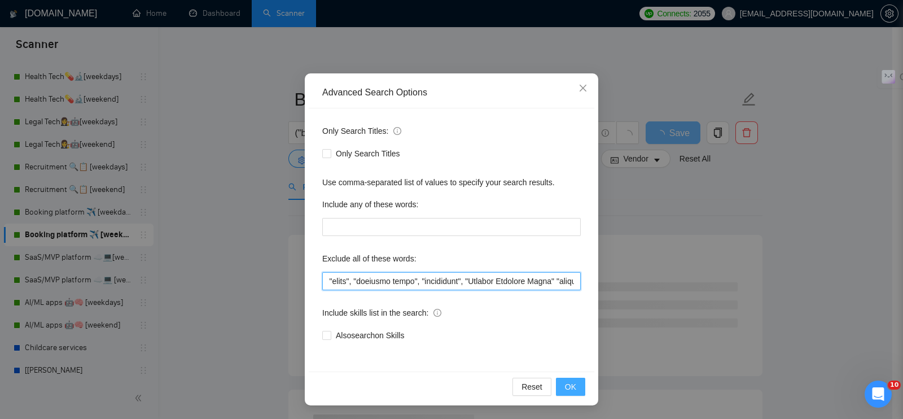
type input ""Loremip Dolorsita", "conse adipiscing", "elits", "doeiusmo tempo", "incididunt…"
click at [573, 391] on button "OK" at bounding box center [570, 387] width 29 height 18
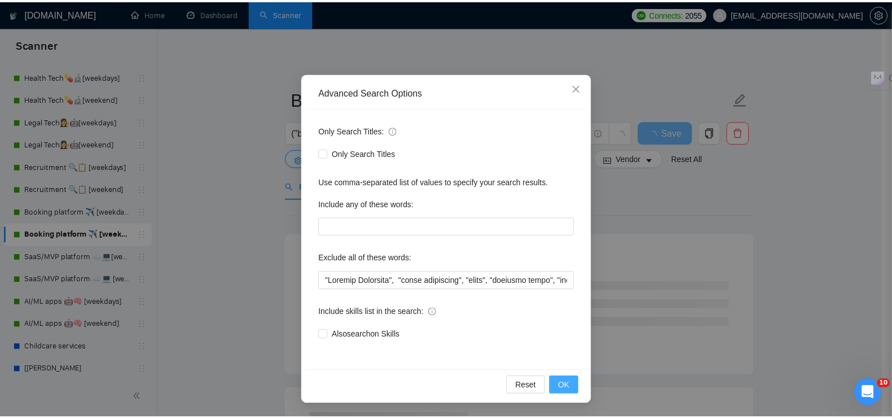
scroll to position [0, 0]
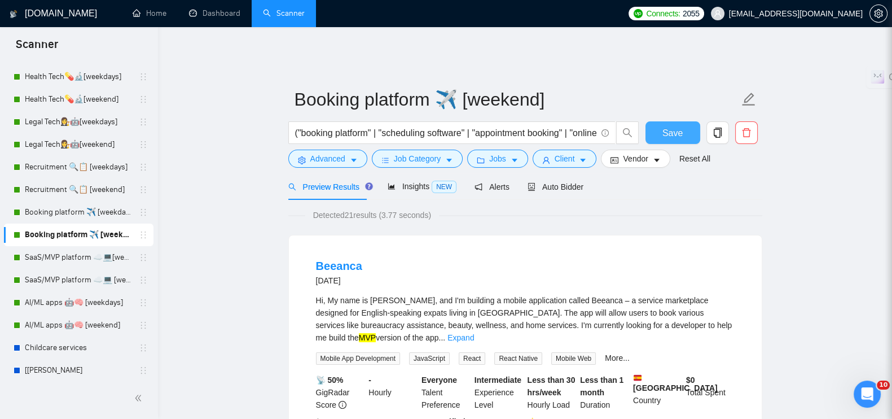
click at [672, 126] on span "Save" at bounding box center [673, 133] width 20 height 14
click at [40, 259] on link "SaaS/MVP platform ☁️💻[weekdays]" at bounding box center [78, 257] width 107 height 23
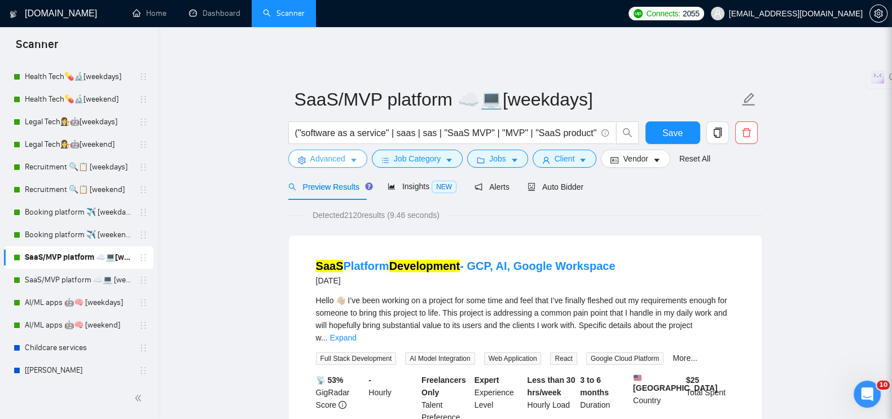
click at [310, 152] on span "Advanced" at bounding box center [327, 158] width 35 height 12
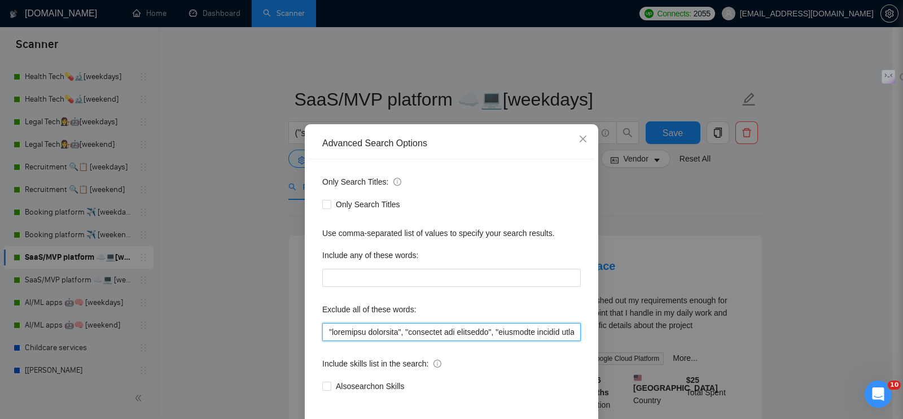
click at [322, 327] on input "text" at bounding box center [451, 332] width 259 height 18
paste input ""Virtual Assistant", "sales management", "video", "homepage video", "animations…"
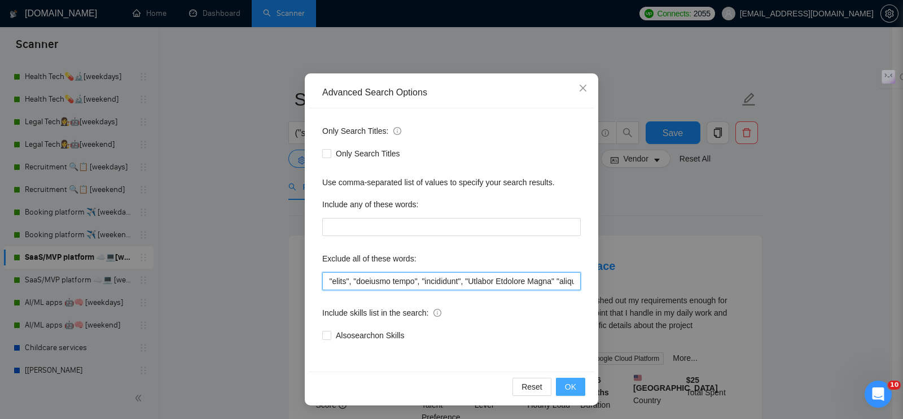
type input ""Virtual Assistant", "sales management", "video", "homepage video", "animations…"
click at [565, 391] on span "OK" at bounding box center [570, 386] width 11 height 12
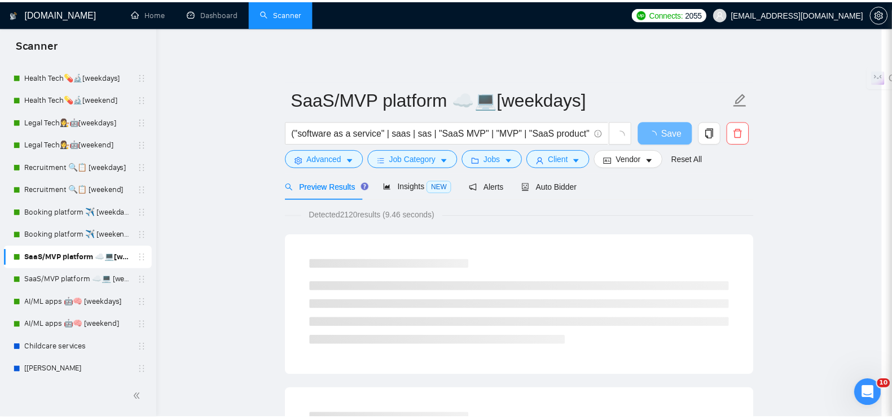
scroll to position [0, 0]
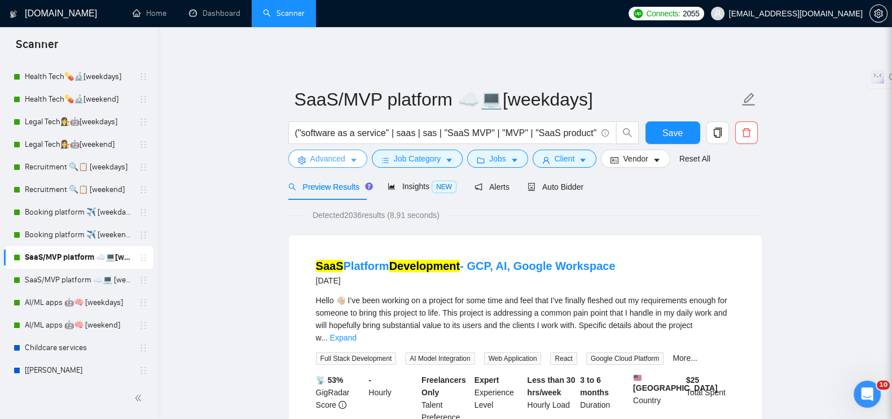
click at [324, 156] on span "Advanced" at bounding box center [327, 158] width 35 height 12
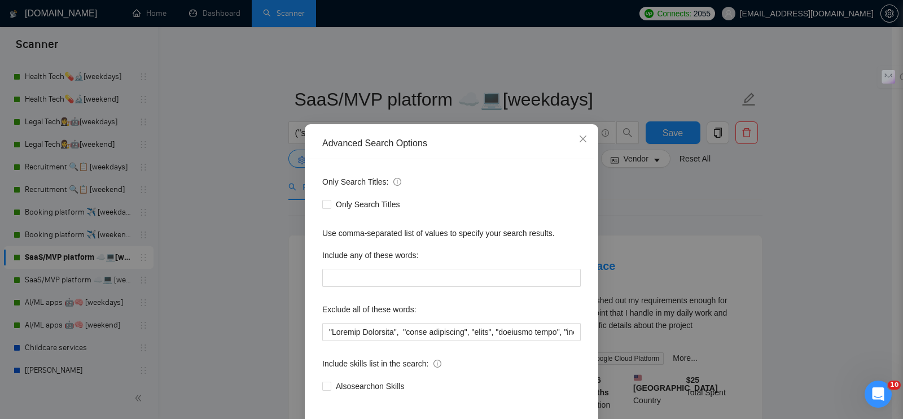
click at [265, 192] on div "Advanced Search Options Only Search Titles: Only Search Titles Use comma-separa…" at bounding box center [451, 209] width 903 height 419
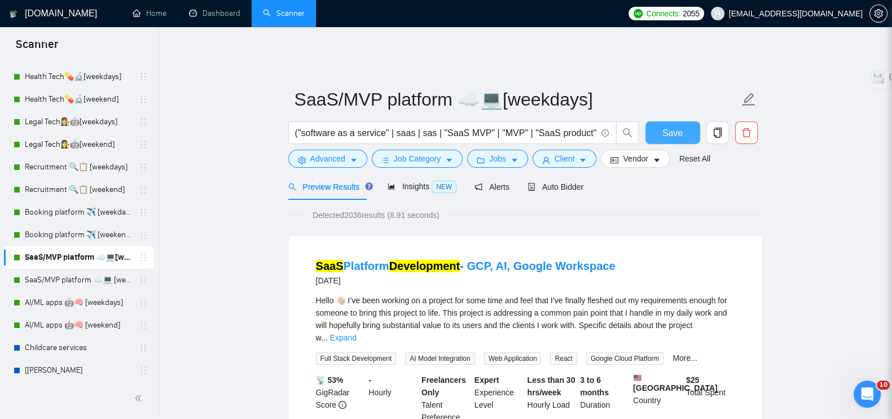
click at [668, 126] on span "Save" at bounding box center [673, 133] width 20 height 14
click at [68, 278] on link "SaaS/MVP platform ☁️💻 [weekend]" at bounding box center [78, 280] width 107 height 23
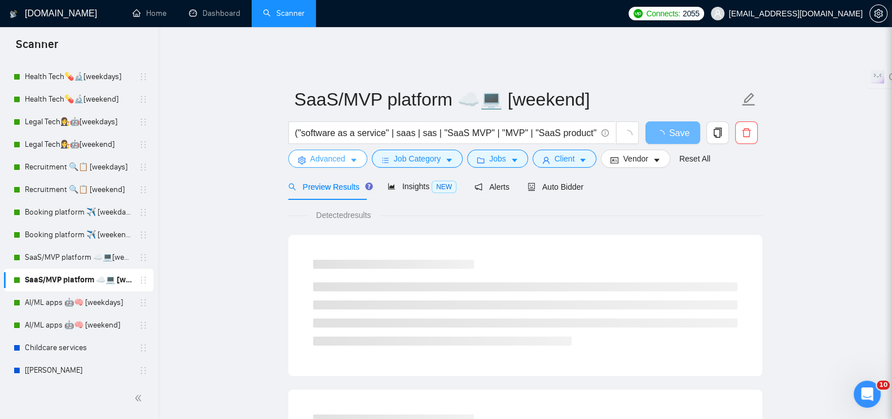
click at [323, 152] on span "Advanced" at bounding box center [327, 158] width 35 height 12
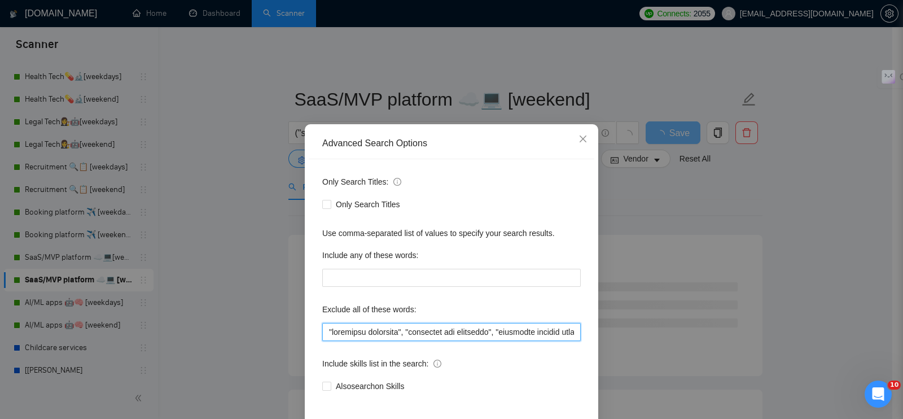
click at [322, 330] on input "text" at bounding box center [451, 332] width 259 height 18
paste input ""Virtual Assistant", "sales management", "video", "homepage video", "animations…"
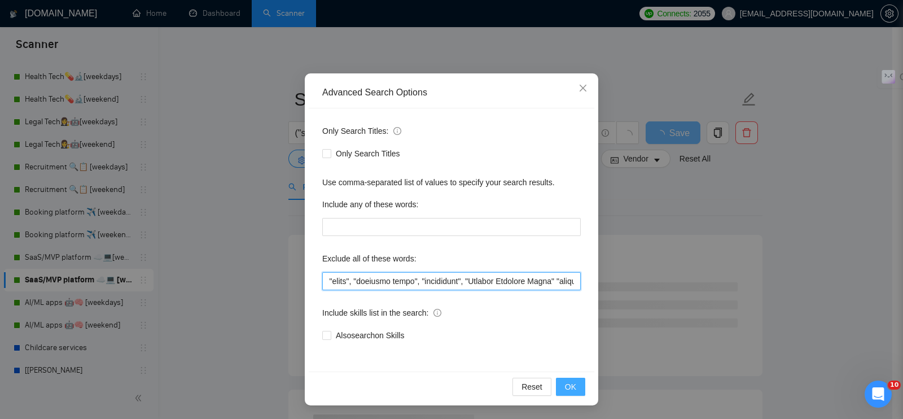
type input ""Virtual Assistant", "sales management", "video", "homepage video", "animations…"
click at [575, 387] on button "OK" at bounding box center [570, 387] width 29 height 18
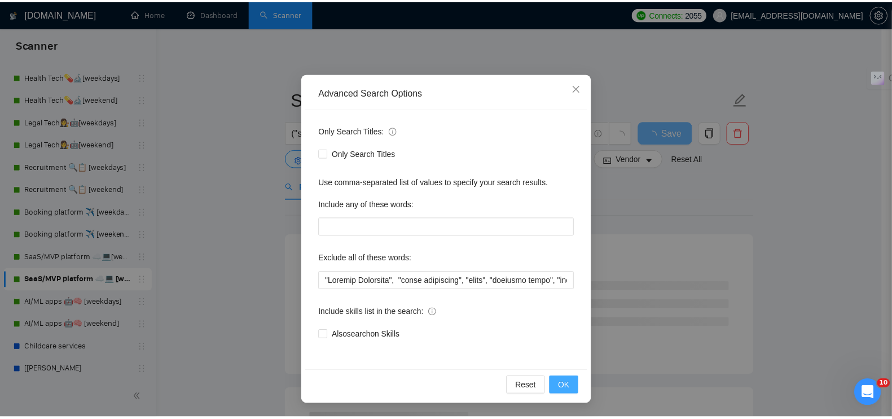
scroll to position [0, 0]
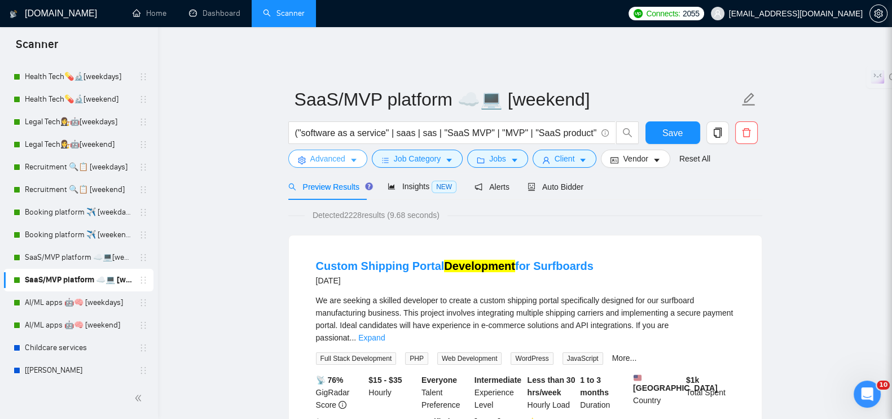
click at [352, 156] on icon "caret-down" at bounding box center [354, 160] width 8 height 8
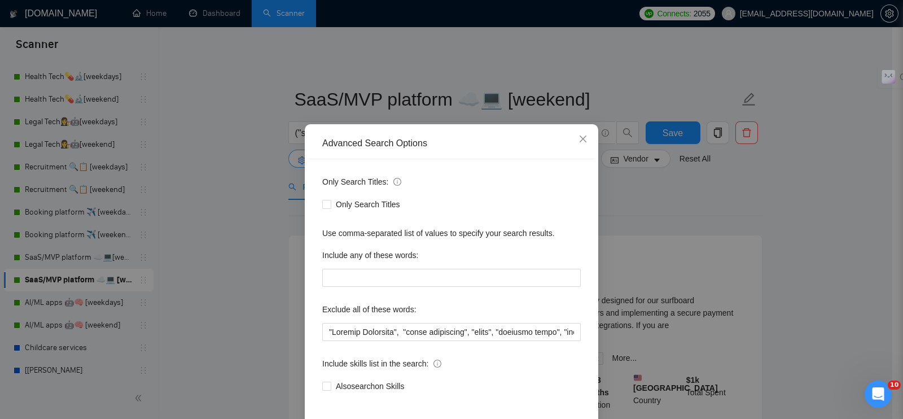
click at [352, 155] on div "Advanced Search Options" at bounding box center [452, 143] width 286 height 31
click at [647, 132] on div "Advanced Search Options Only Search Titles: Only Search Titles Use comma-separa…" at bounding box center [451, 209] width 903 height 419
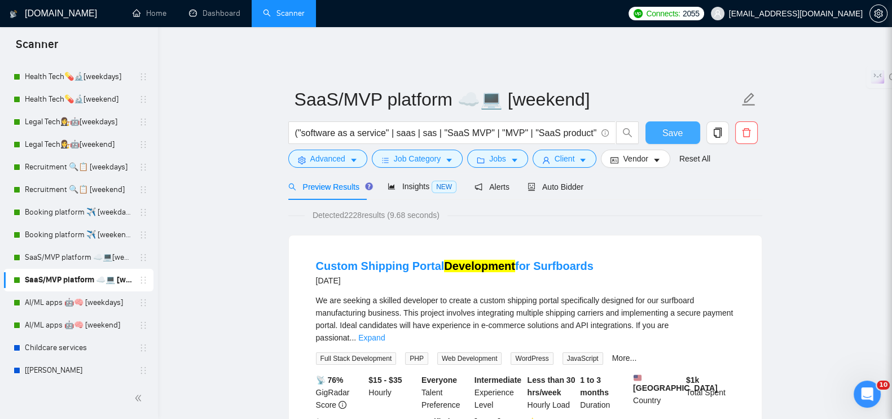
click at [663, 126] on span "Save" at bounding box center [673, 133] width 20 height 14
click at [74, 295] on link "AI/ML apps 🤖🧠 [weekdays]" at bounding box center [78, 302] width 107 height 23
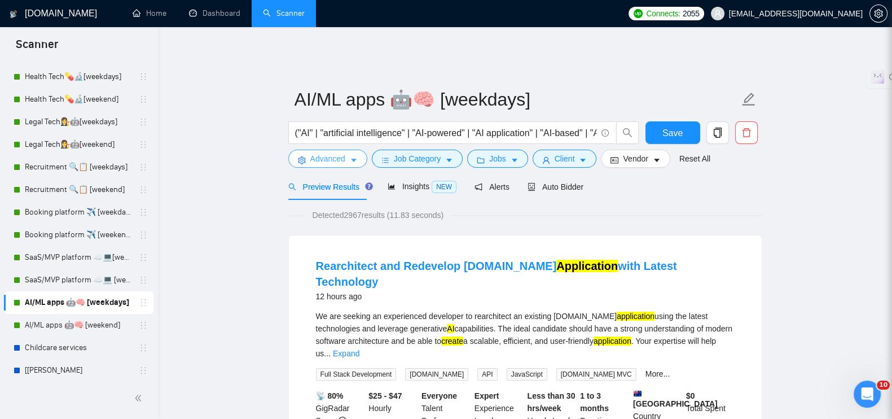
click at [334, 152] on span "Advanced" at bounding box center [327, 158] width 35 height 12
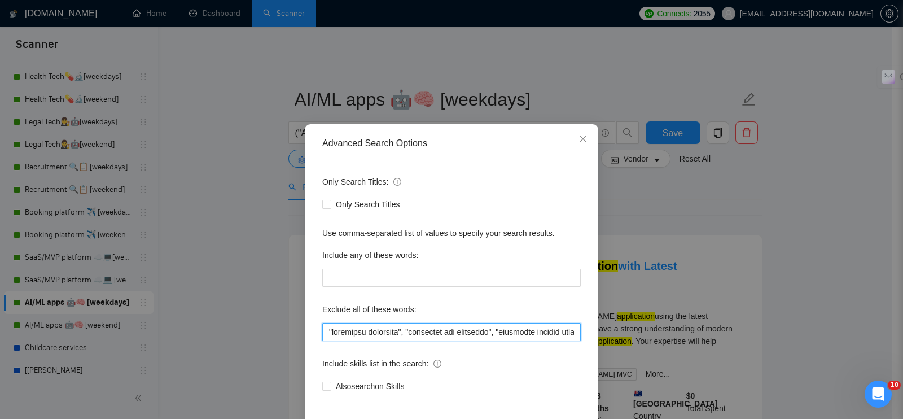
click at [322, 331] on input "text" at bounding box center [451, 332] width 259 height 18
paste input ""Virtual Assistant", "sales management", "video", "homepage video", "animations…"
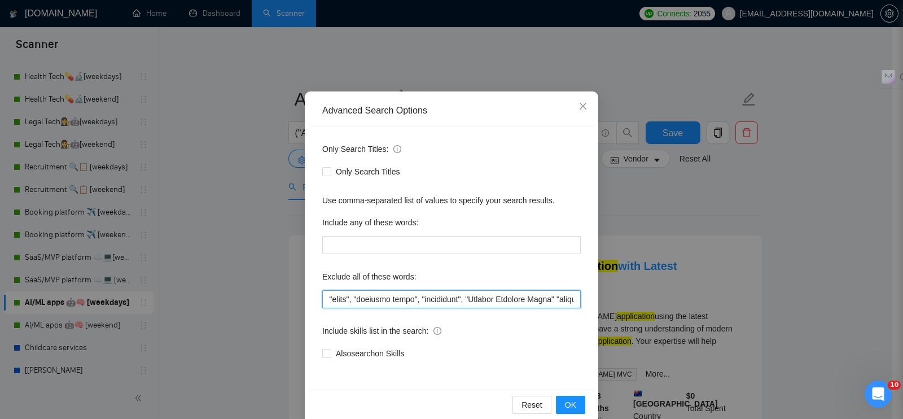
scroll to position [51, 0]
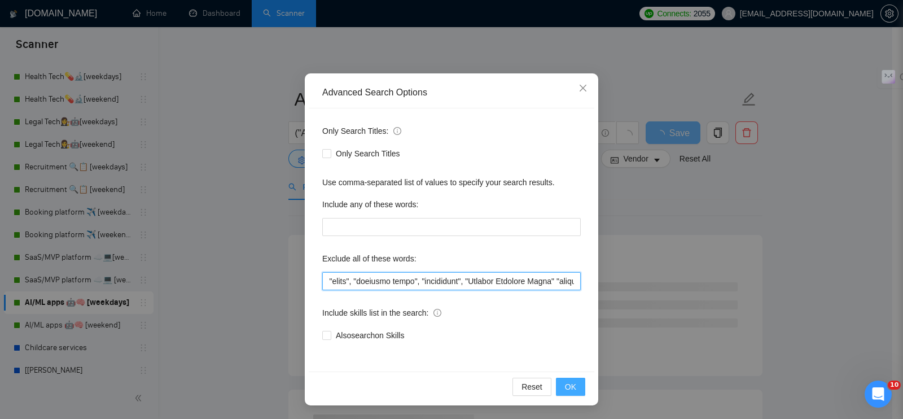
type input ""Virtual Assistant", "sales management", "video", "homepage video", "animations…"
click at [571, 387] on button "OK" at bounding box center [570, 387] width 29 height 18
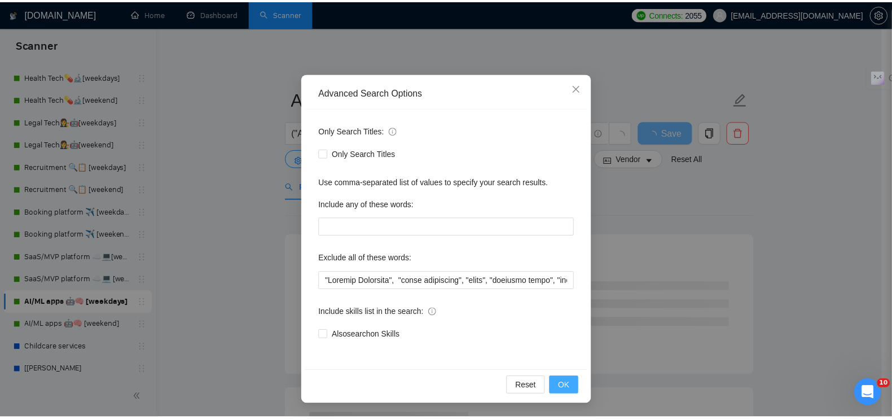
scroll to position [0, 0]
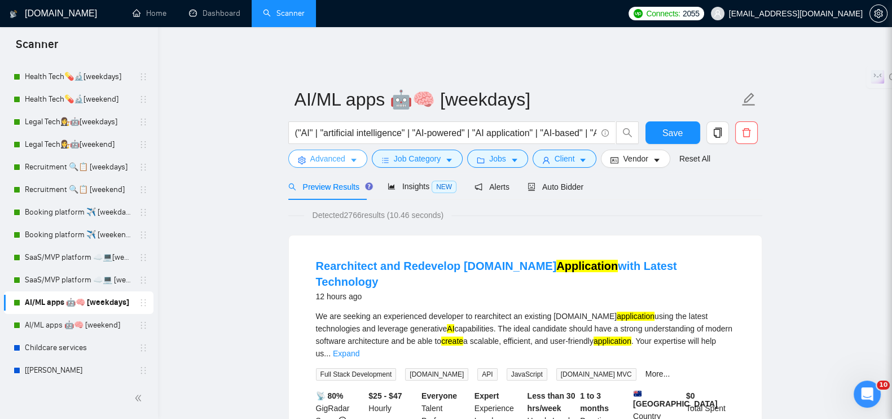
click at [338, 152] on span "Advanced" at bounding box center [327, 158] width 35 height 12
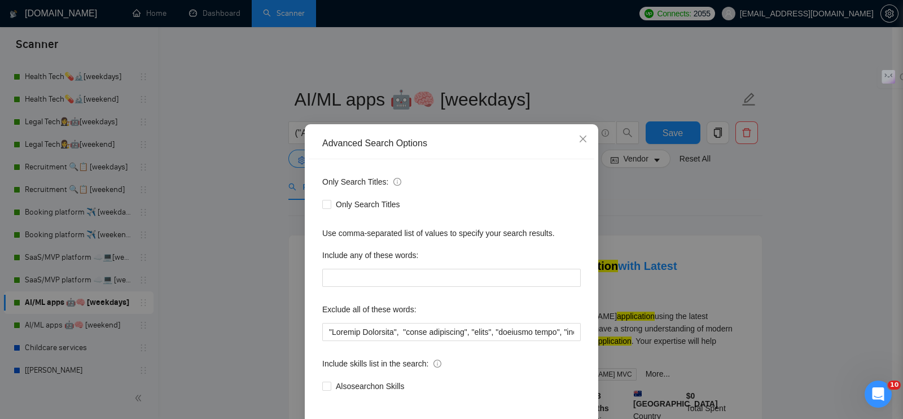
click at [250, 194] on div "Advanced Search Options Only Search Titles: Only Search Titles Use comma-separa…" at bounding box center [451, 209] width 903 height 419
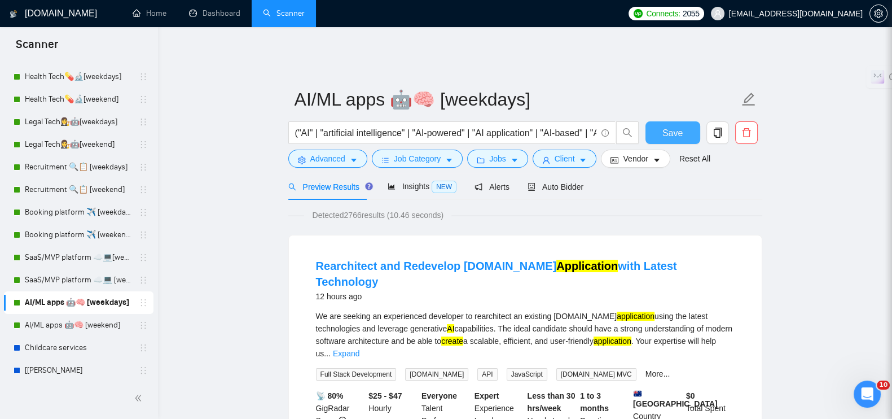
click at [660, 121] on button "Save" at bounding box center [673, 132] width 55 height 23
click at [360, 154] on button "Advanced" at bounding box center [327, 159] width 79 height 18
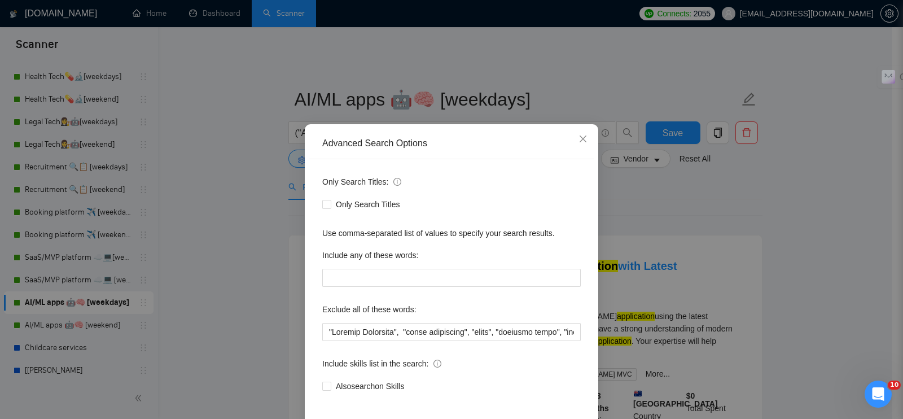
click at [206, 165] on div "Advanced Search Options Only Search Titles: Only Search Titles Use comma-separa…" at bounding box center [451, 209] width 903 height 419
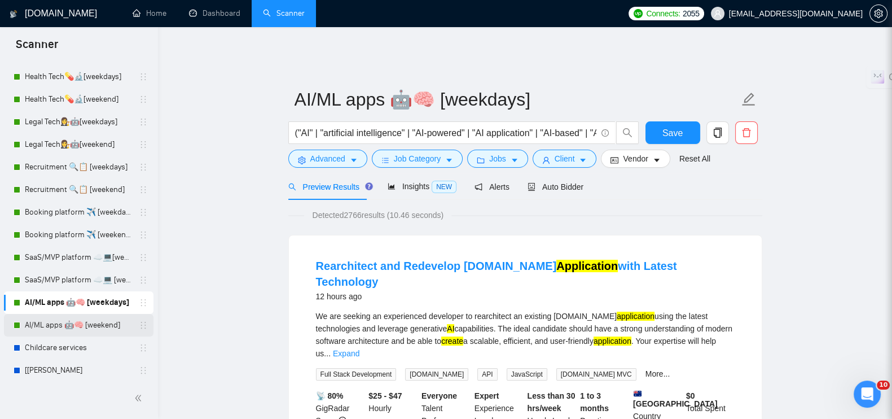
click at [63, 328] on link "AI/ML apps 🤖🧠 [weekend]" at bounding box center [78, 325] width 107 height 23
click at [351, 156] on icon "caret-down" at bounding box center [354, 160] width 8 height 8
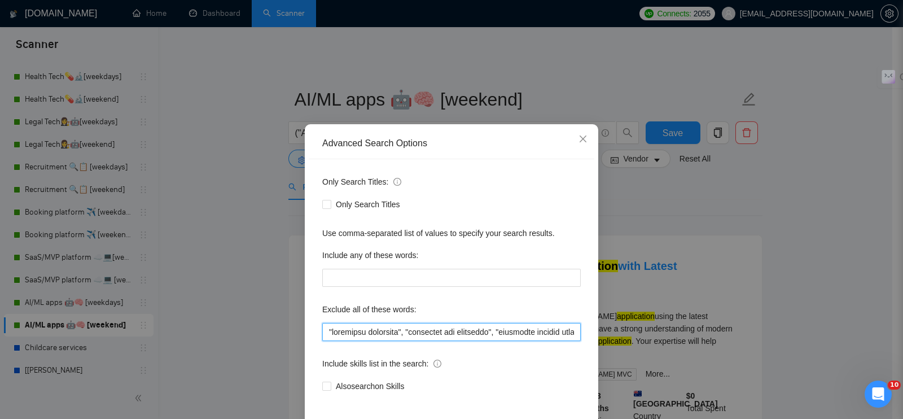
click at [322, 328] on input "text" at bounding box center [451, 332] width 259 height 18
paste input ""Virtual Assistant", "sales management", "video", "homepage video", "animations…"
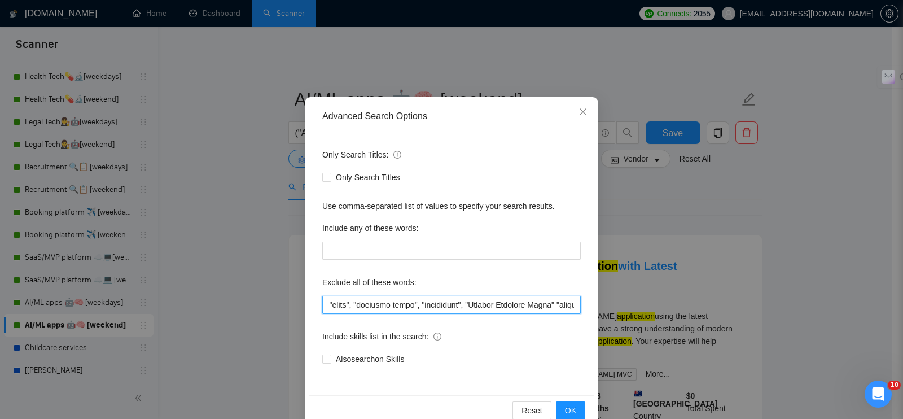
scroll to position [51, 0]
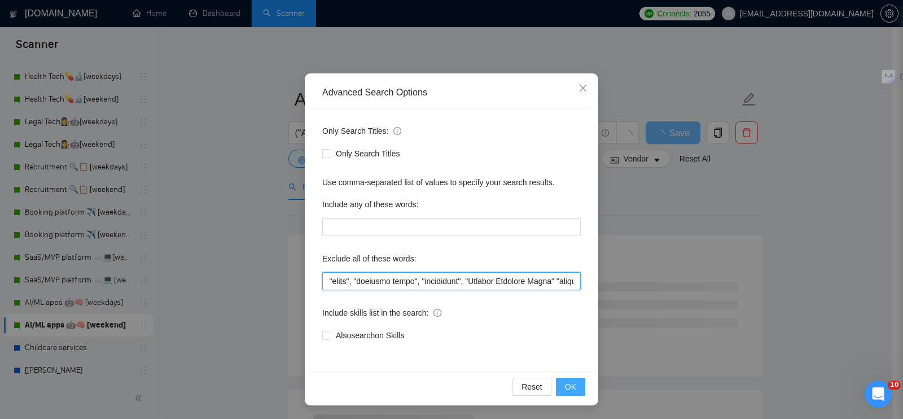
type input ""Virtual Assistant", "sales management", "video", "homepage video", "animations…"
click at [568, 392] on span "OK" at bounding box center [570, 386] width 11 height 12
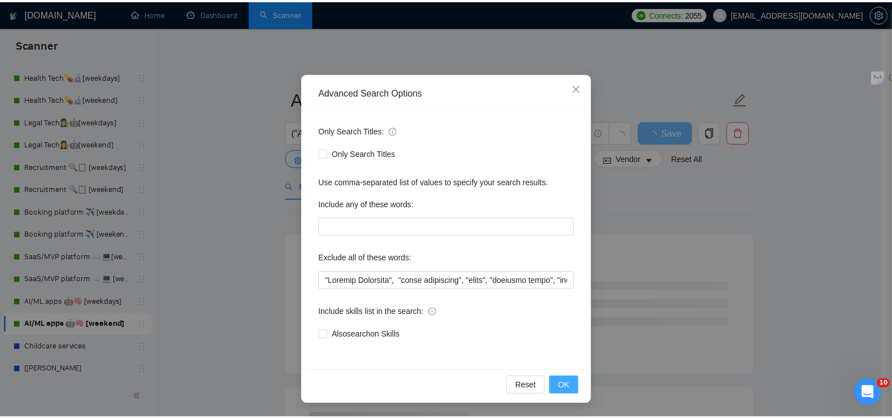
scroll to position [0, 0]
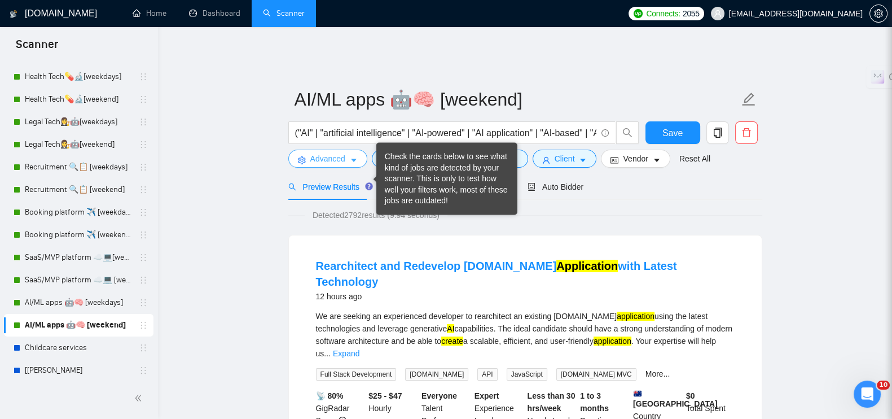
click at [347, 156] on button "Advanced" at bounding box center [327, 159] width 79 height 18
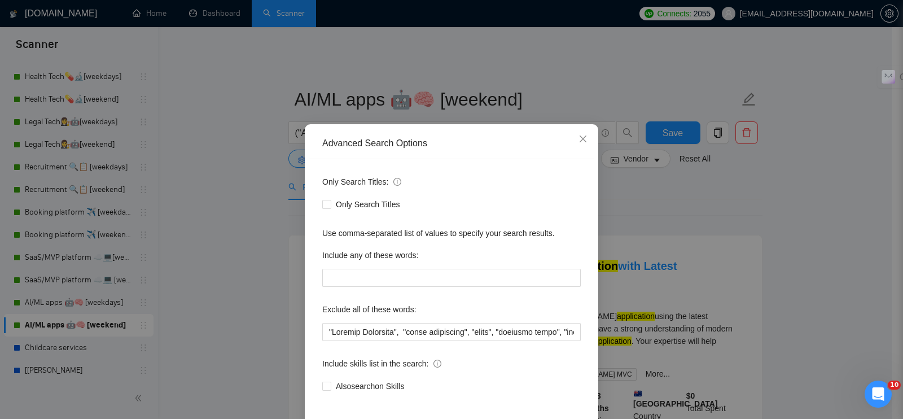
click at [243, 173] on div "Advanced Search Options Only Search Titles: Only Search Titles Use comma-separa…" at bounding box center [451, 209] width 903 height 419
